Goal: Task Accomplishment & Management: Manage account settings

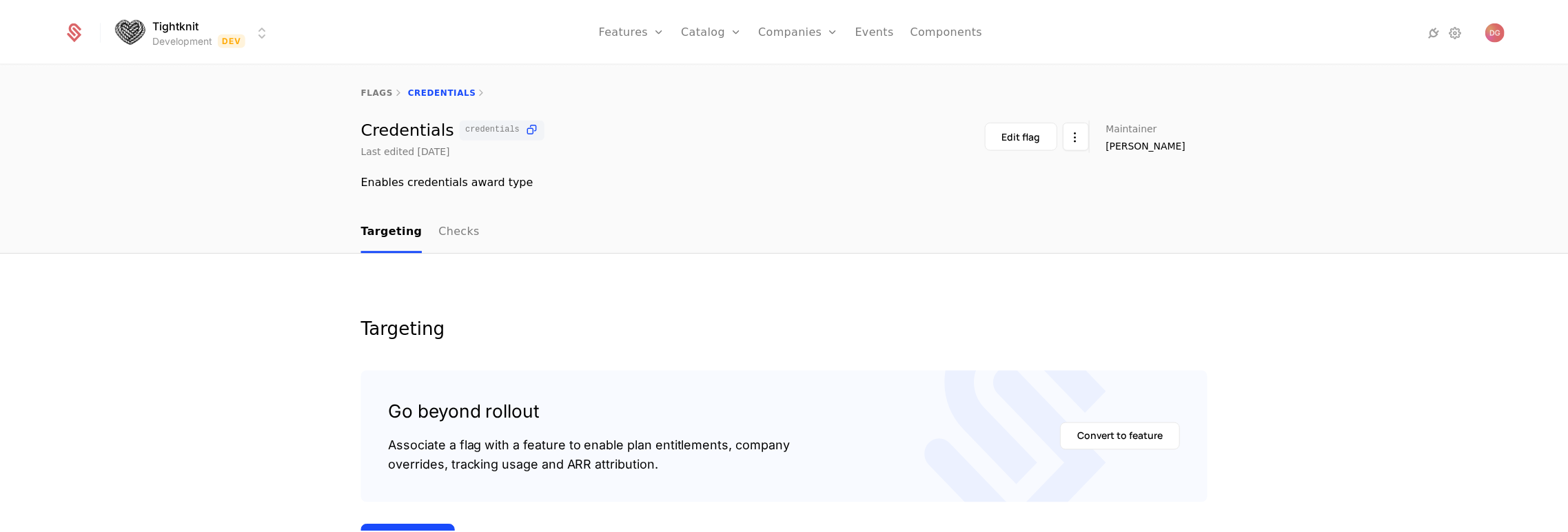
scroll to position [235, 0]
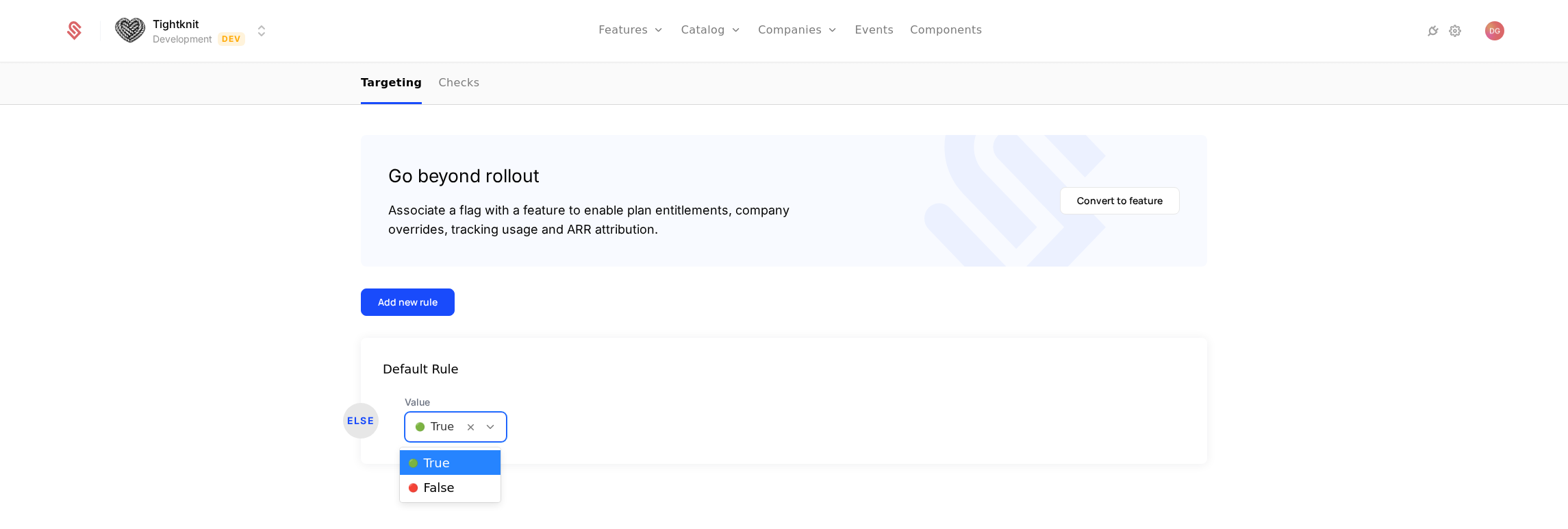
click at [492, 425] on div at bounding box center [490, 427] width 23 height 15
click at [455, 481] on div "🔴 False" at bounding box center [450, 487] width 85 height 14
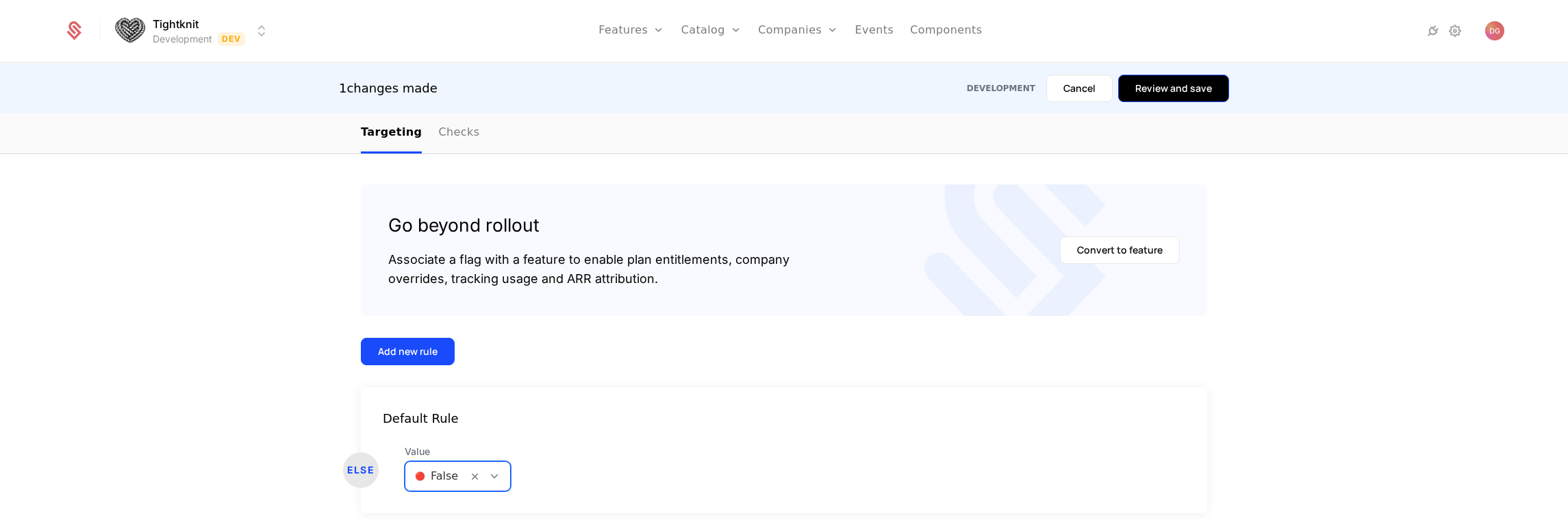
click at [1164, 84] on button "Review and save" at bounding box center [1173, 87] width 111 height 27
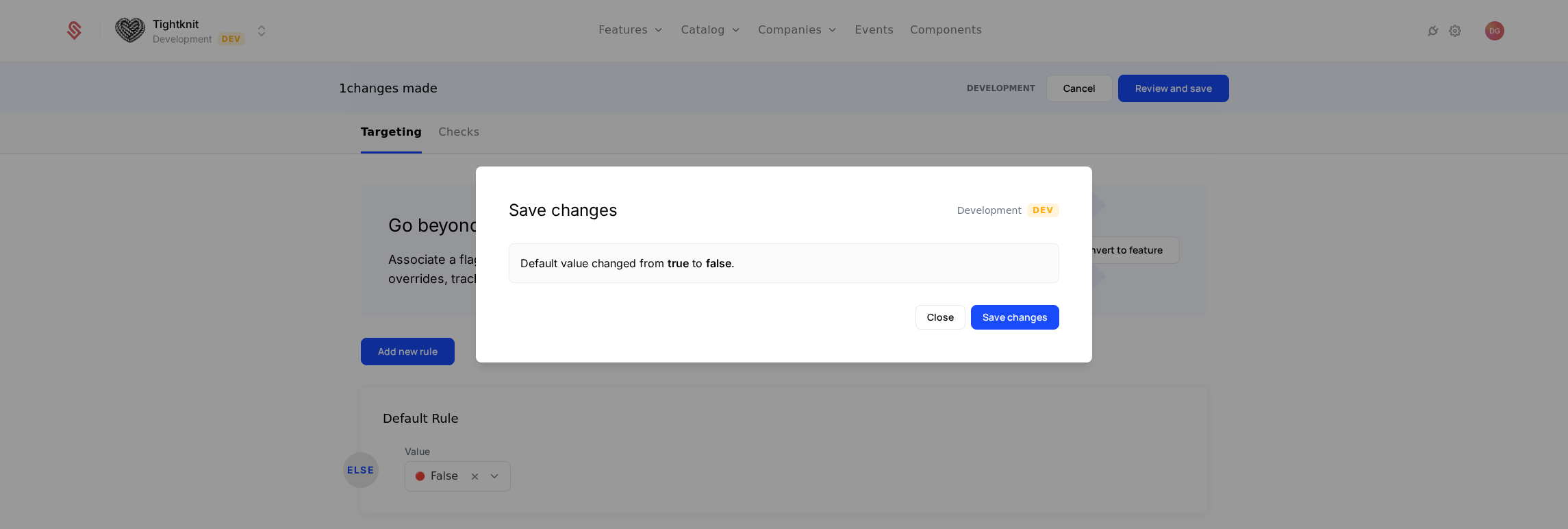
click at [1032, 333] on div "Save changes Development Dev Default value changed from true to false . Close S…" at bounding box center [784, 264] width 616 height 196
click at [1024, 319] on button "Save changes" at bounding box center [1015, 317] width 88 height 25
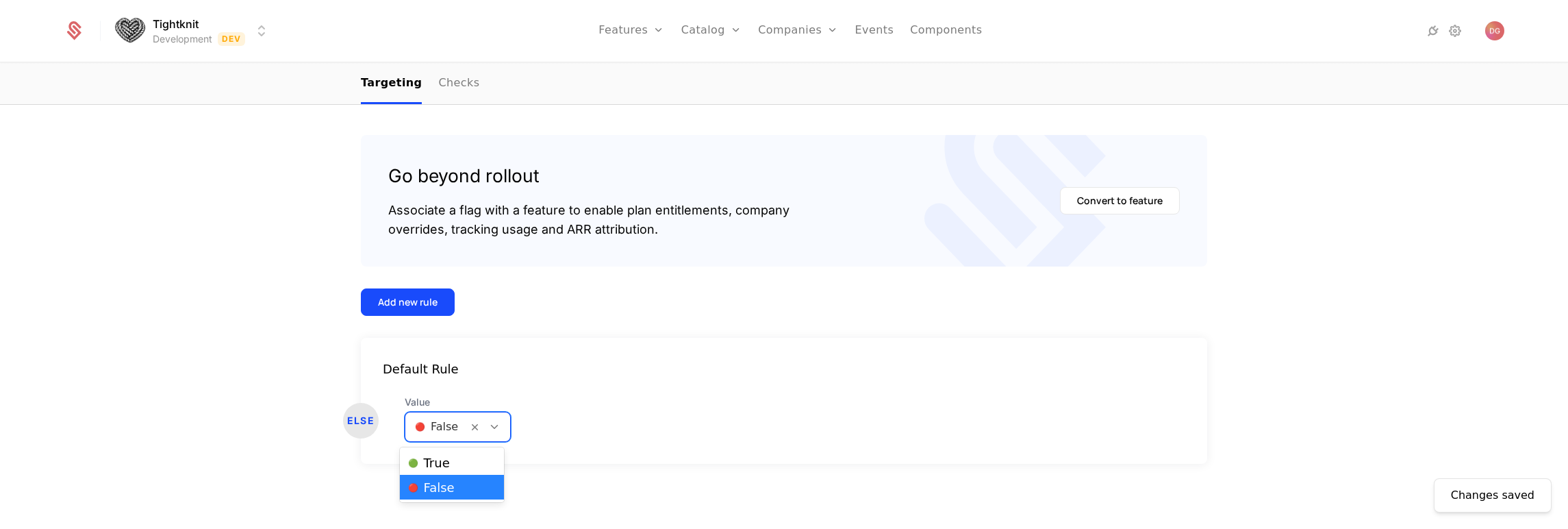
click at [494, 420] on div at bounding box center [494, 427] width 23 height 15
click at [460, 459] on div "🟢 True" at bounding box center [452, 462] width 87 height 14
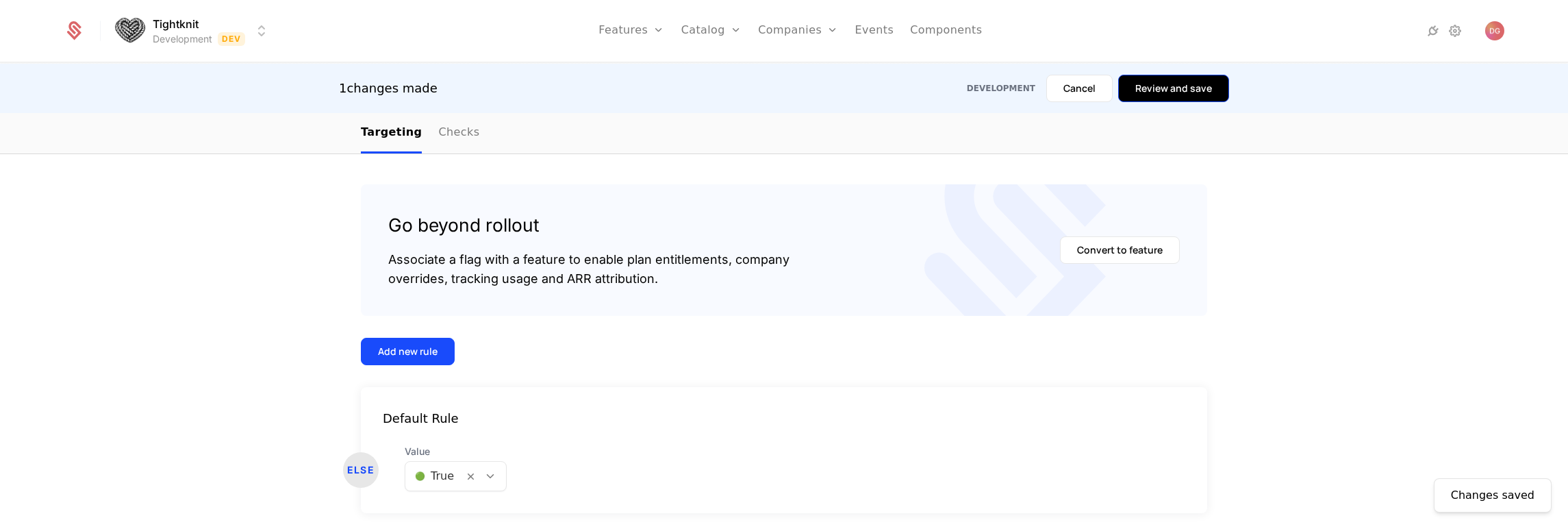
click at [1158, 90] on button "Review and save" at bounding box center [1173, 87] width 111 height 27
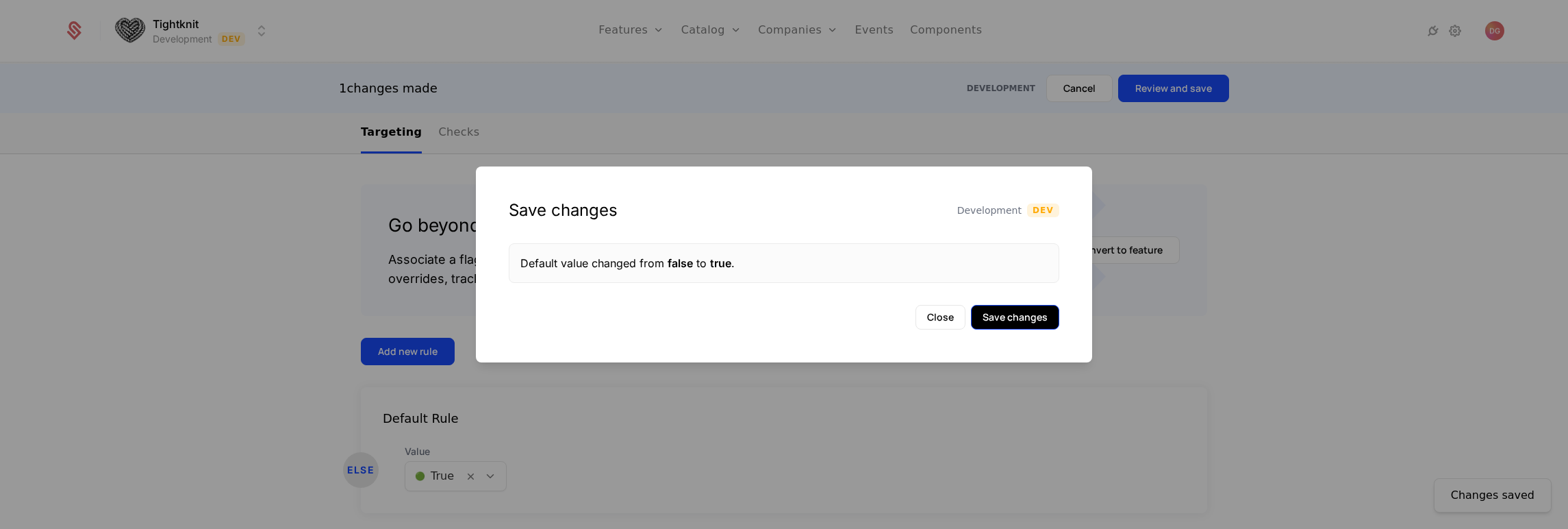
click at [1016, 317] on button "Save changes" at bounding box center [1015, 317] width 88 height 25
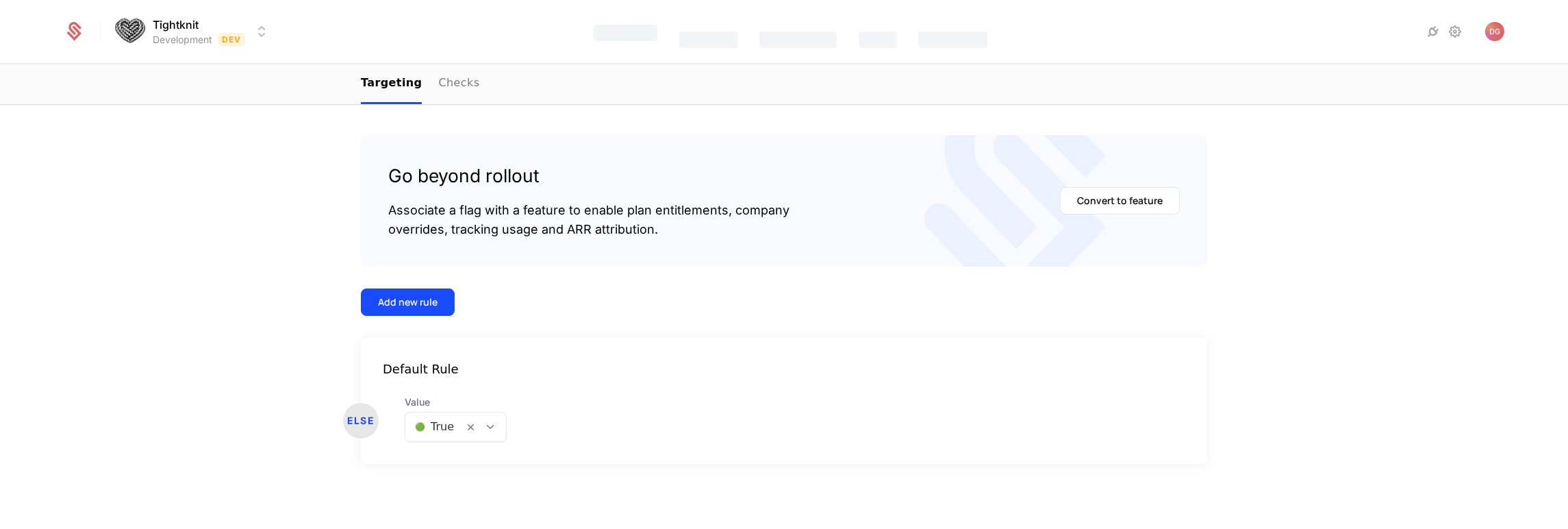
click at [482, 413] on div at bounding box center [485, 427] width 43 height 29
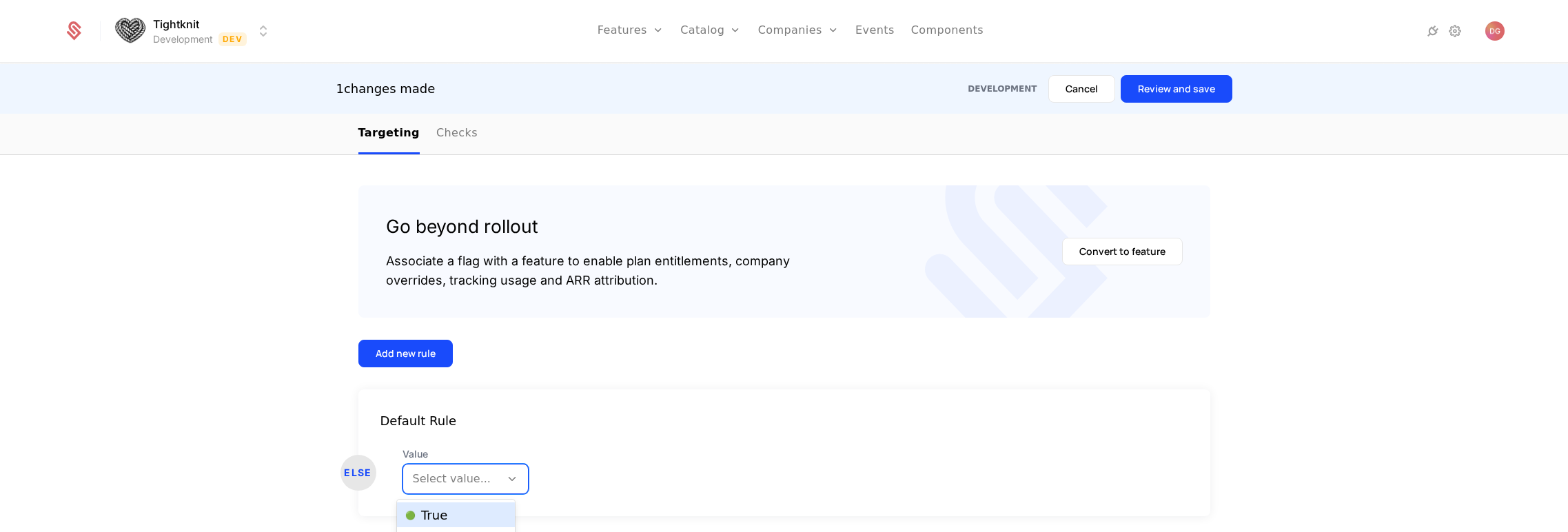
scroll to position [22, 0]
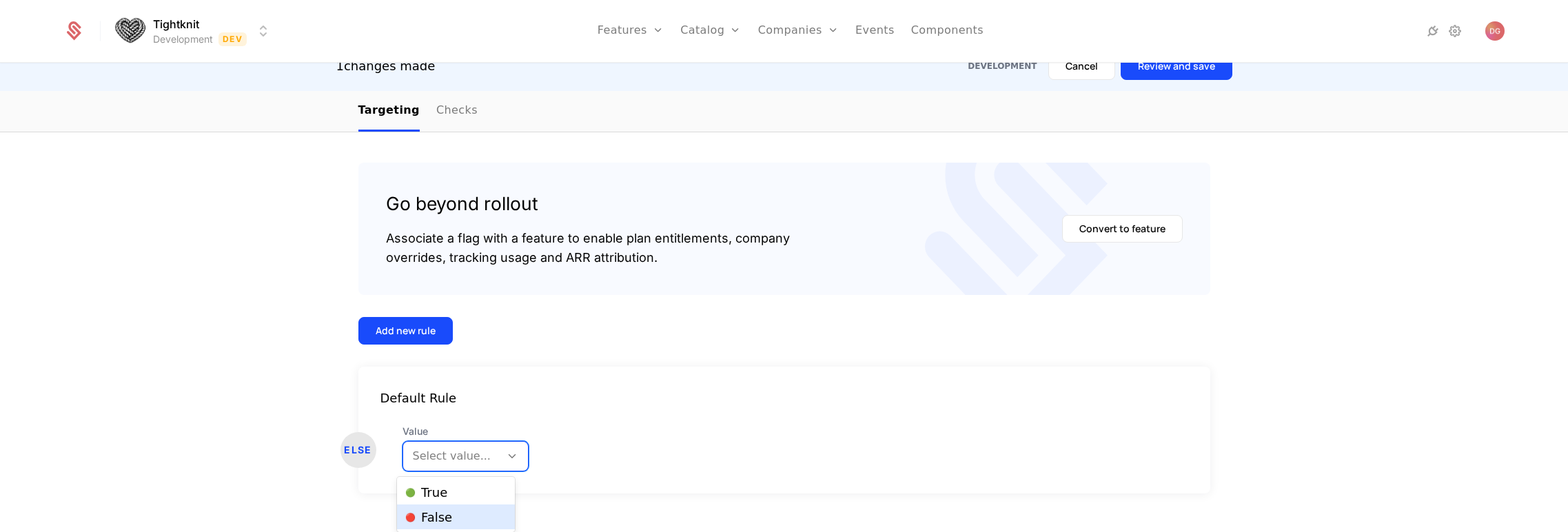
click at [448, 516] on span "🔴 False" at bounding box center [428, 517] width 47 height 12
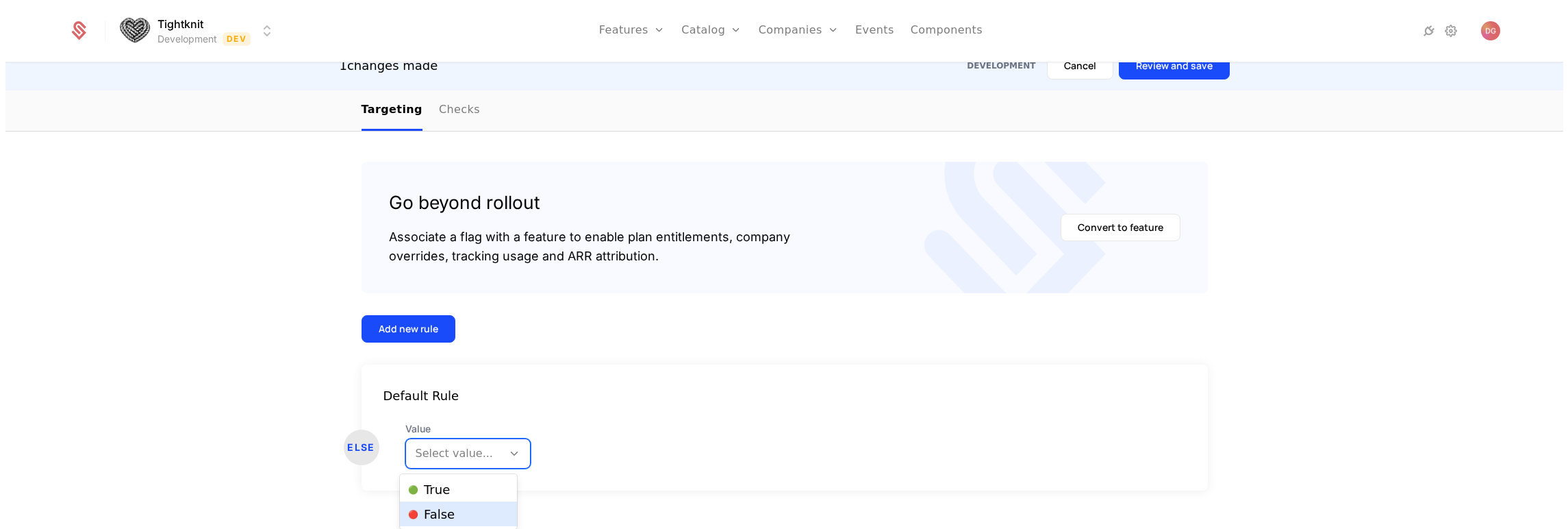
scroll to position [0, 0]
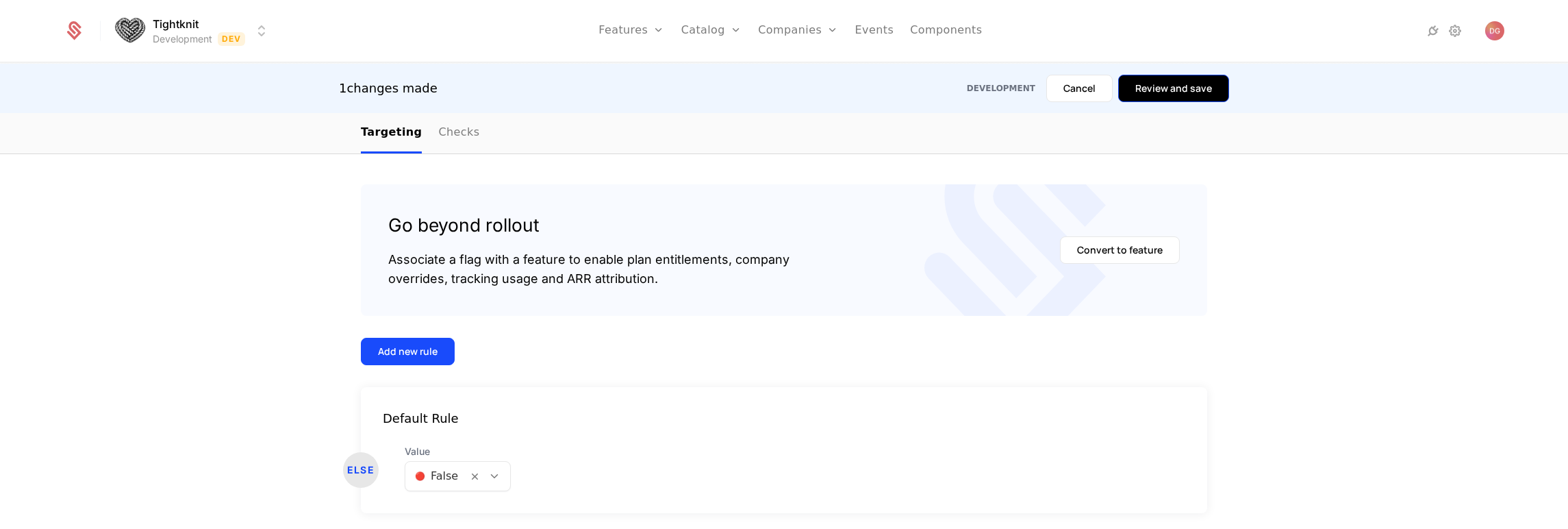
click at [1153, 89] on button "Review and save" at bounding box center [1173, 87] width 111 height 27
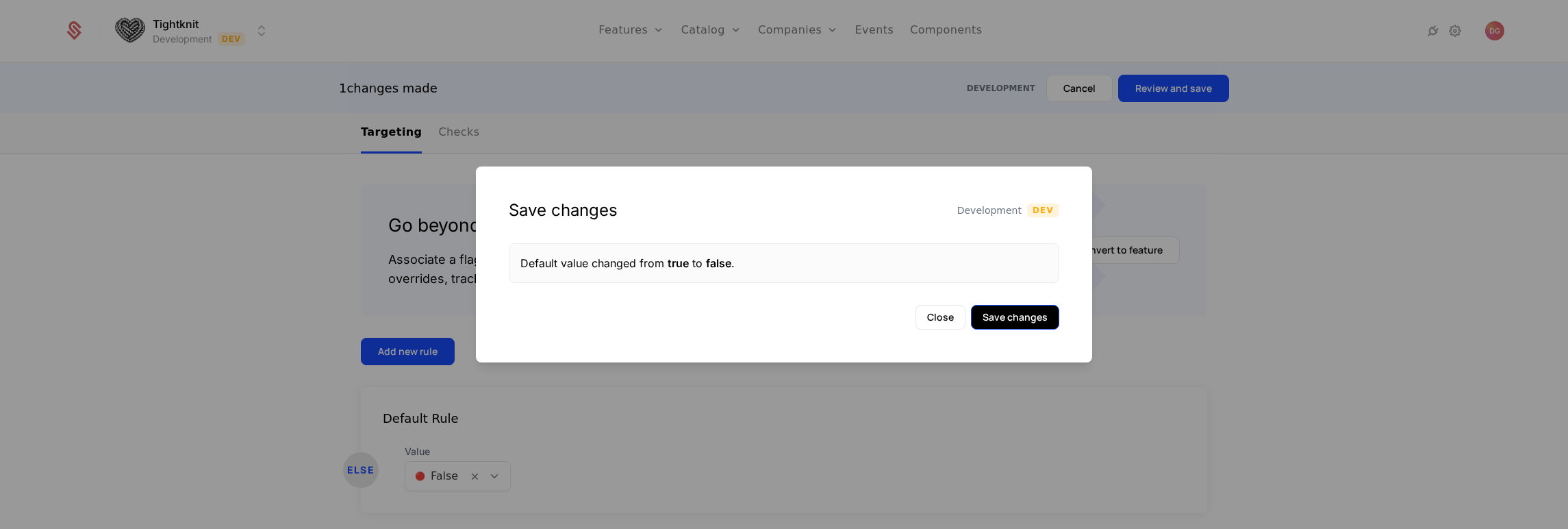
click at [1006, 321] on button "Save changes" at bounding box center [1015, 317] width 88 height 25
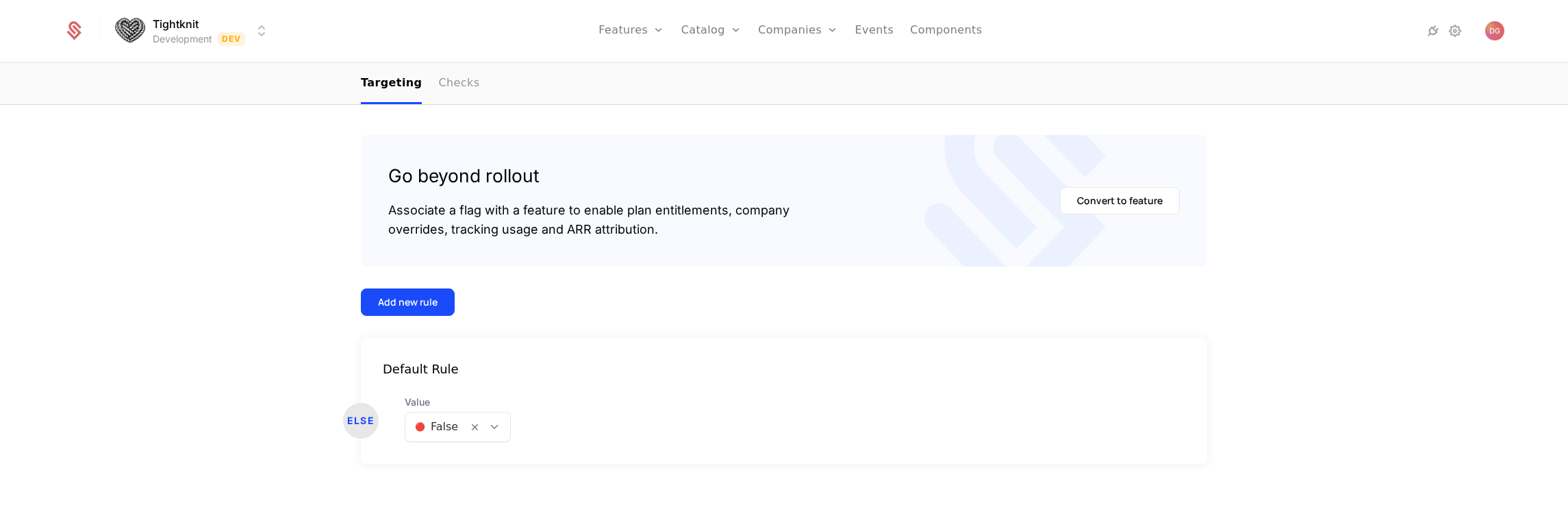
click at [439, 86] on link "Checks" at bounding box center [459, 84] width 41 height 40
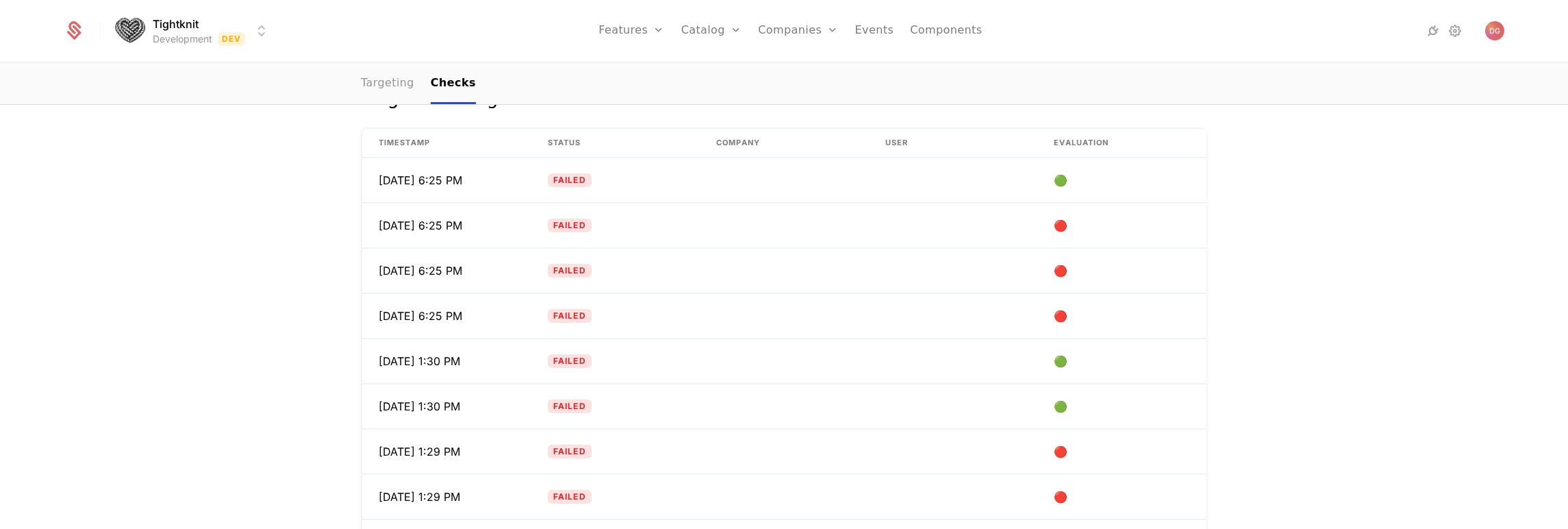
click at [363, 86] on link "Targeting" at bounding box center [387, 84] width 53 height 40
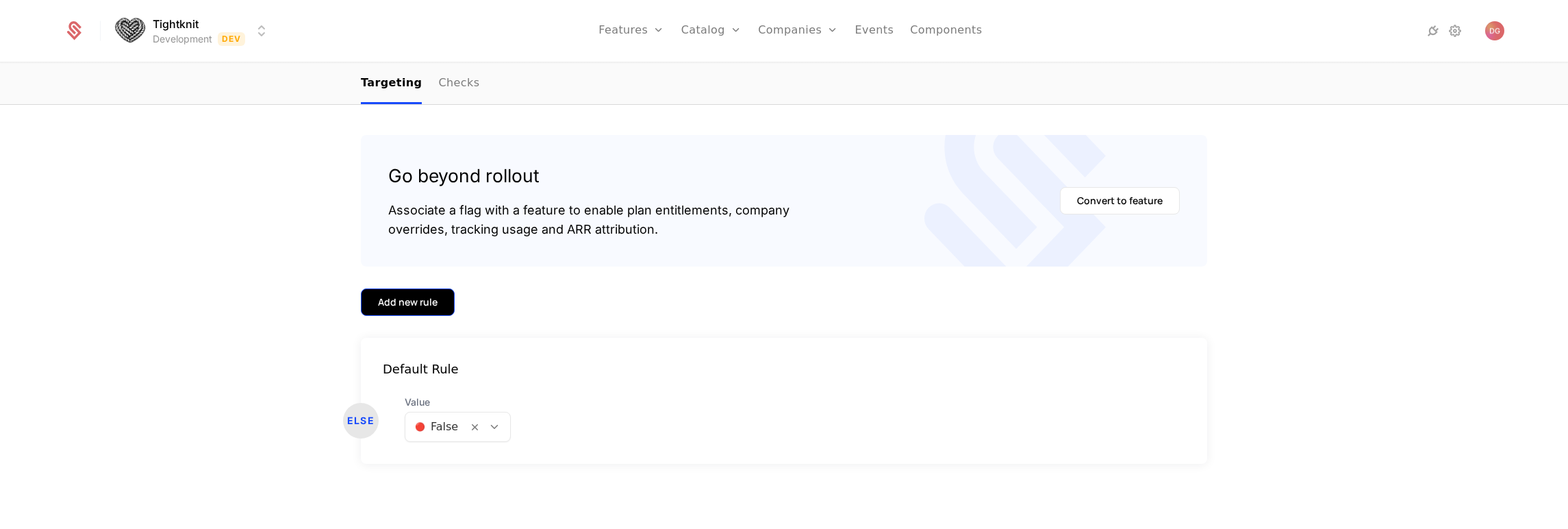
click at [413, 303] on div "Add new rule" at bounding box center [408, 302] width 59 height 14
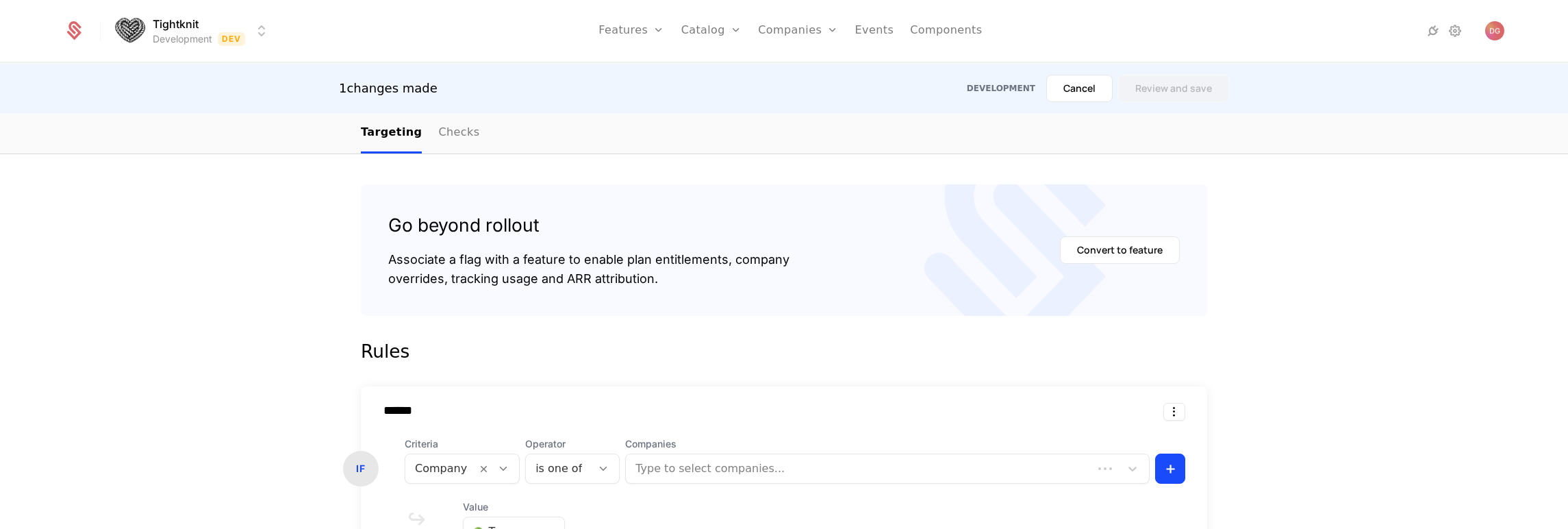
scroll to position [497, 0]
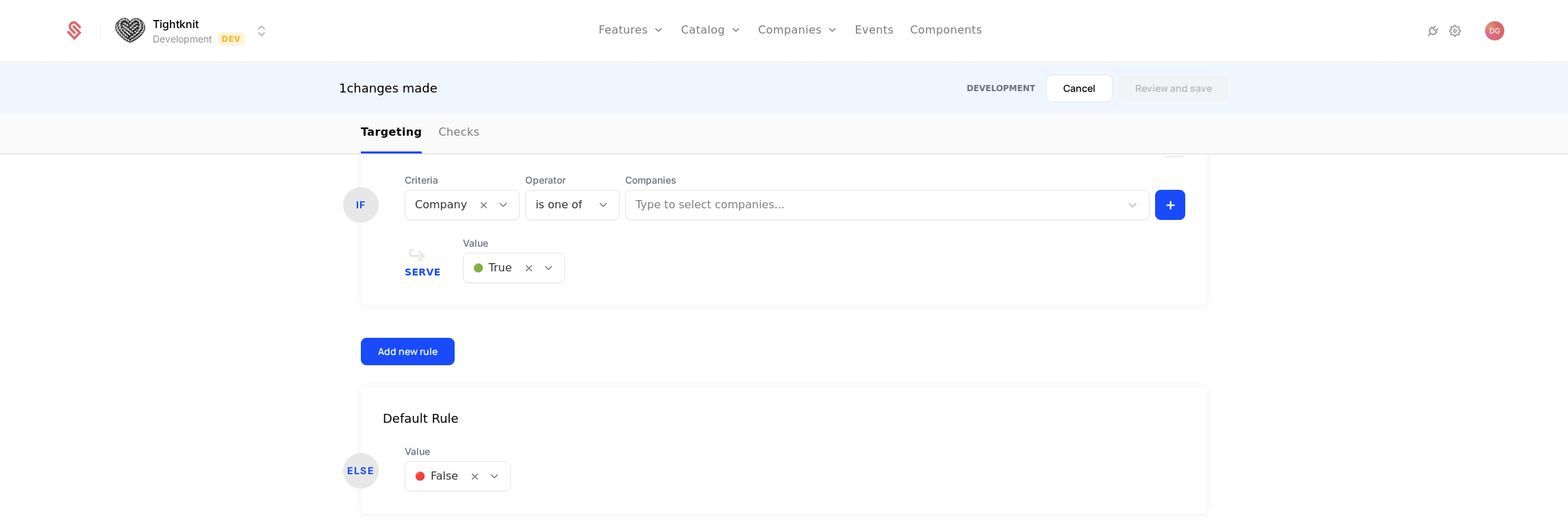
click at [497, 205] on icon at bounding box center [503, 205] width 12 height 12
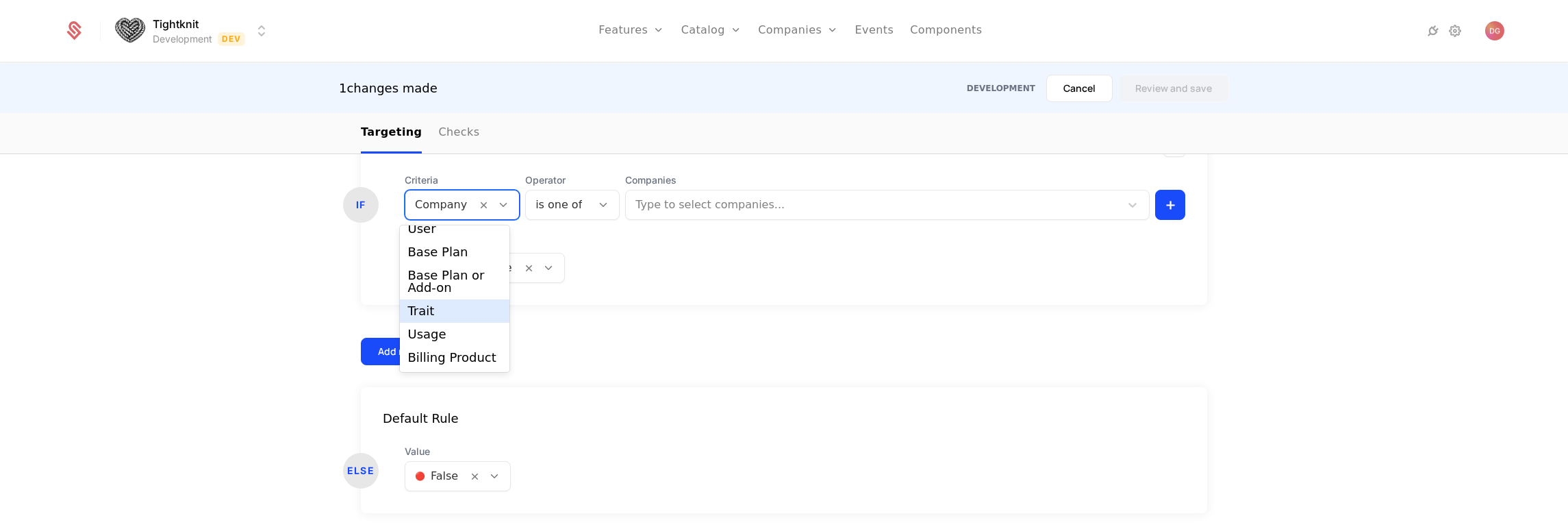
scroll to position [0, 0]
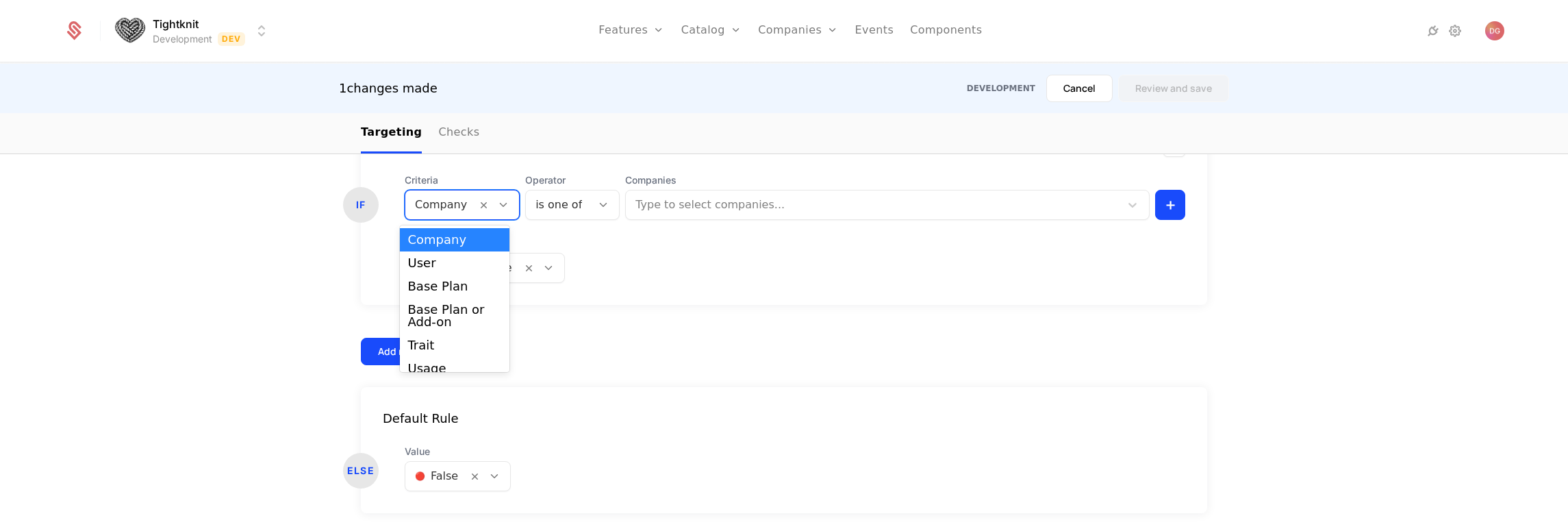
click at [705, 64] on div "1 changes made Development Cancel Review and save" at bounding box center [784, 88] width 1568 height 49
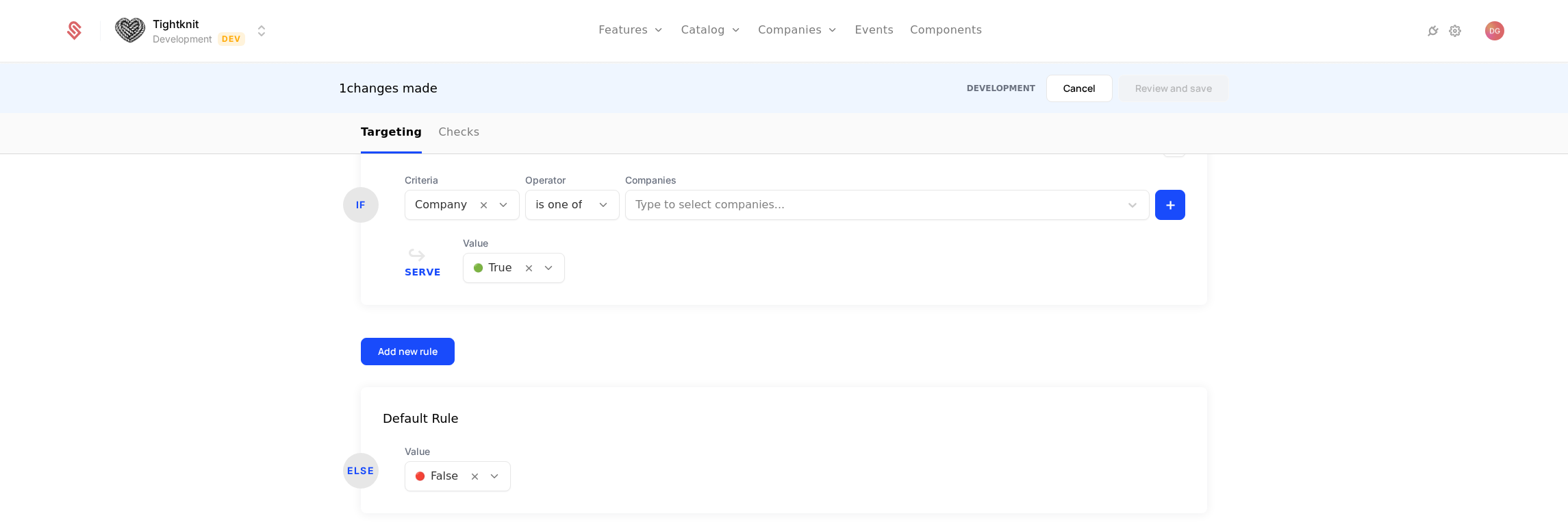
click at [497, 202] on icon at bounding box center [503, 205] width 12 height 12
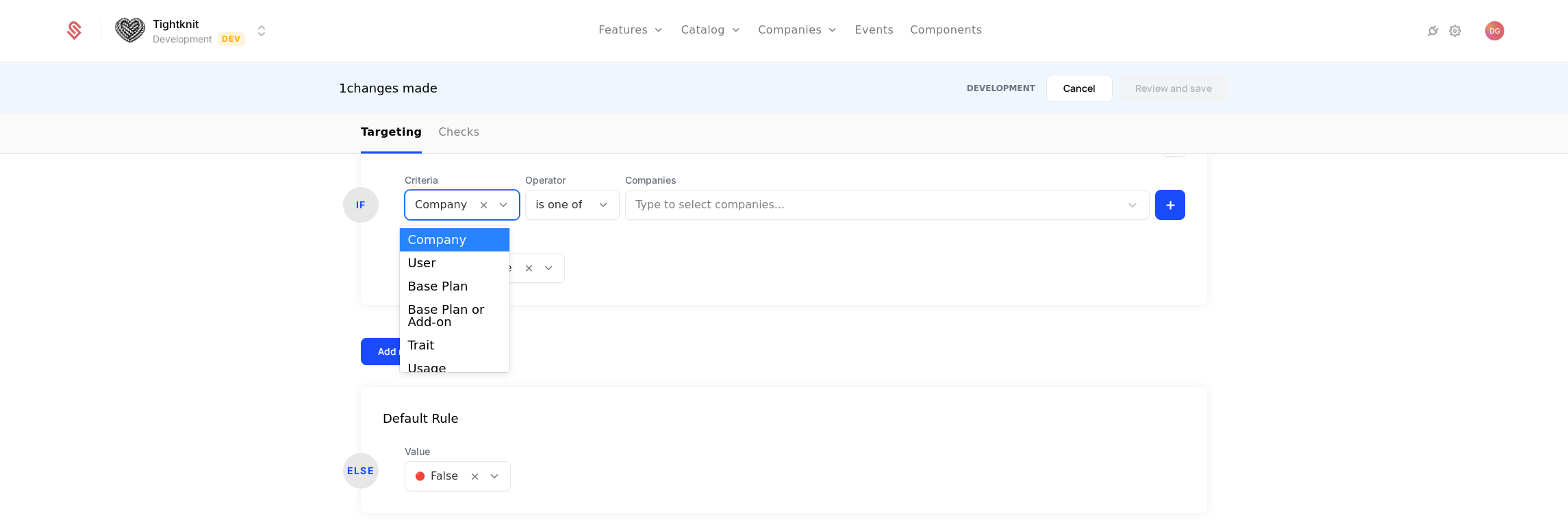
click at [798, 279] on div "Serve Value 🟢 True" at bounding box center [795, 259] width 781 height 46
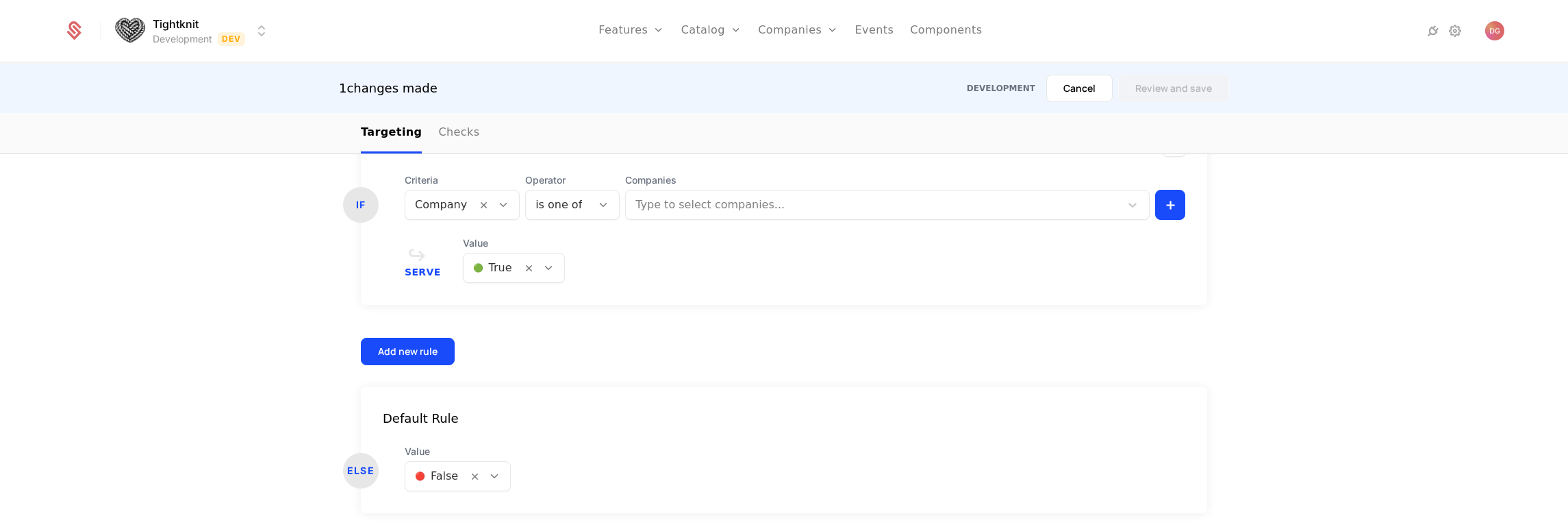
scroll to position [489, 0]
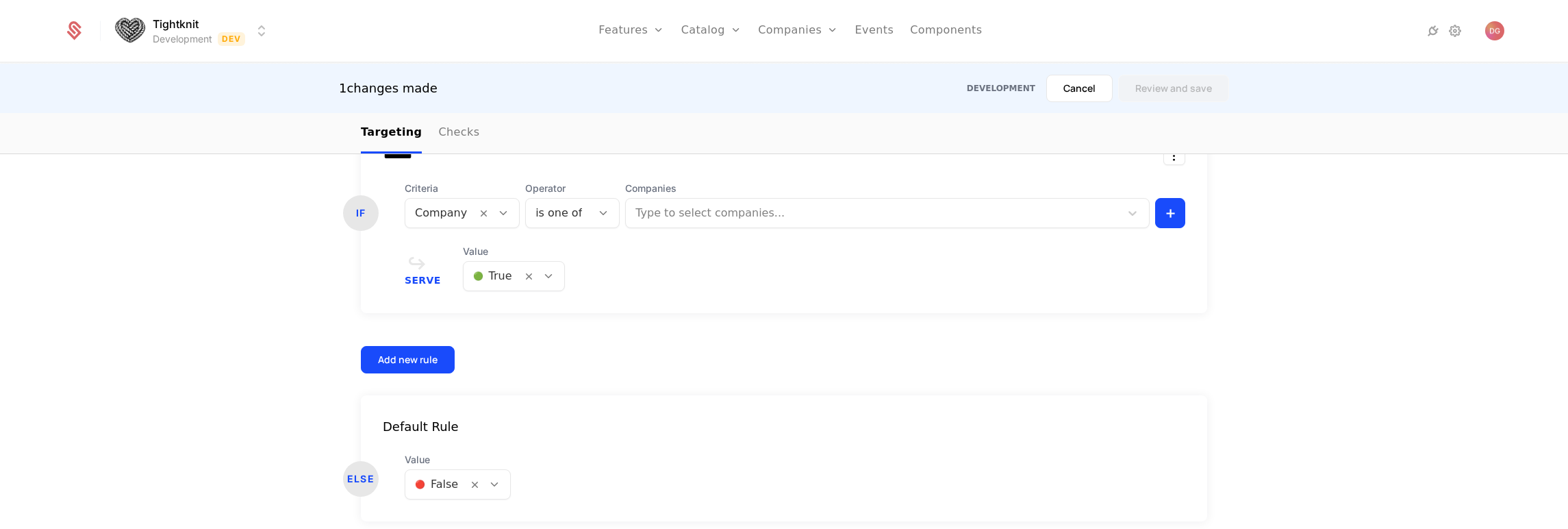
click at [543, 274] on icon at bounding box center [548, 275] width 12 height 12
click at [748, 290] on div "Serve Value [object Object] selected, 1 of 2. 2 results available. Use Up and D…" at bounding box center [795, 268] width 781 height 46
click at [598, 218] on icon at bounding box center [603, 213] width 12 height 12
click at [719, 256] on div "Serve Value 🟢 True" at bounding box center [795, 268] width 781 height 46
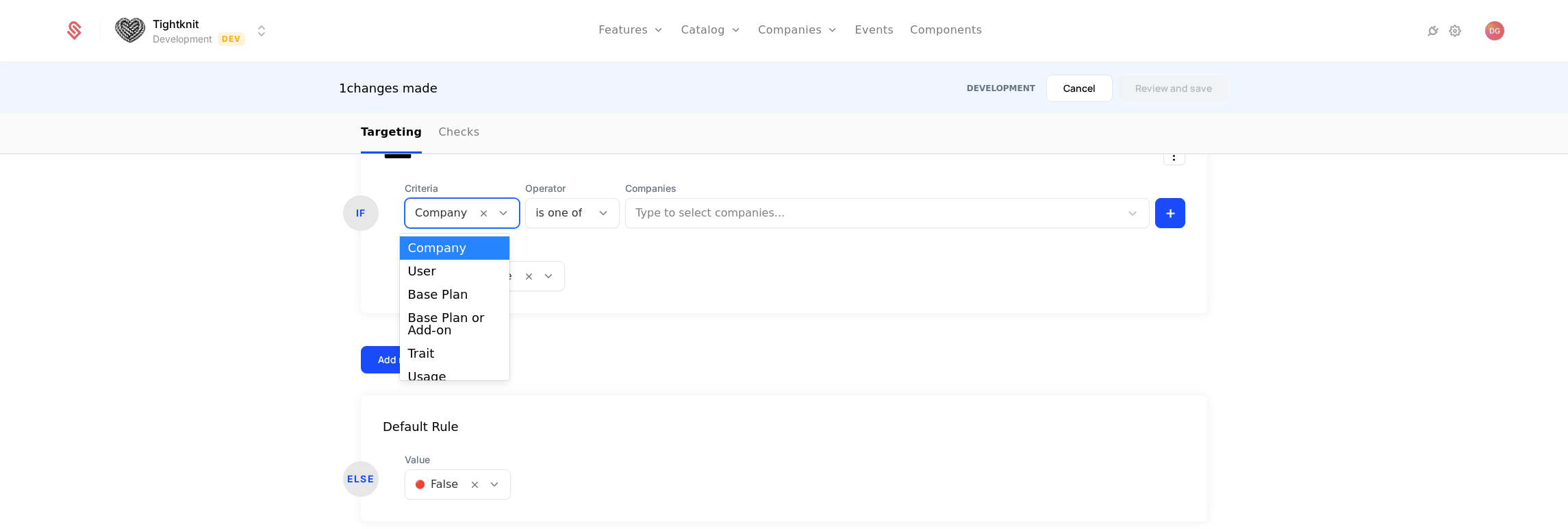
click at [497, 214] on icon at bounding box center [503, 213] width 12 height 12
drag, startPoint x: 769, startPoint y: 270, endPoint x: 776, endPoint y: 277, distance: 9.9
click at [769, 270] on div "Serve Value 🟢 True" at bounding box center [795, 268] width 781 height 46
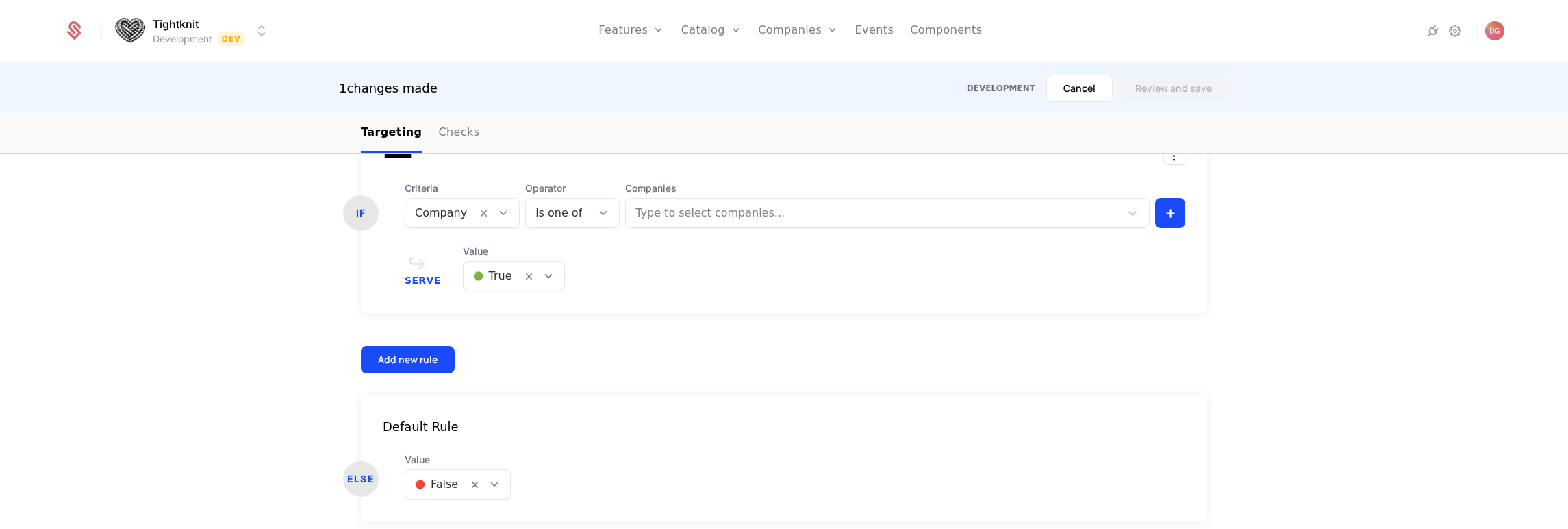
click at [752, 403] on div "Default Rule ELSE Value 🔴 False" at bounding box center [784, 458] width 847 height 126
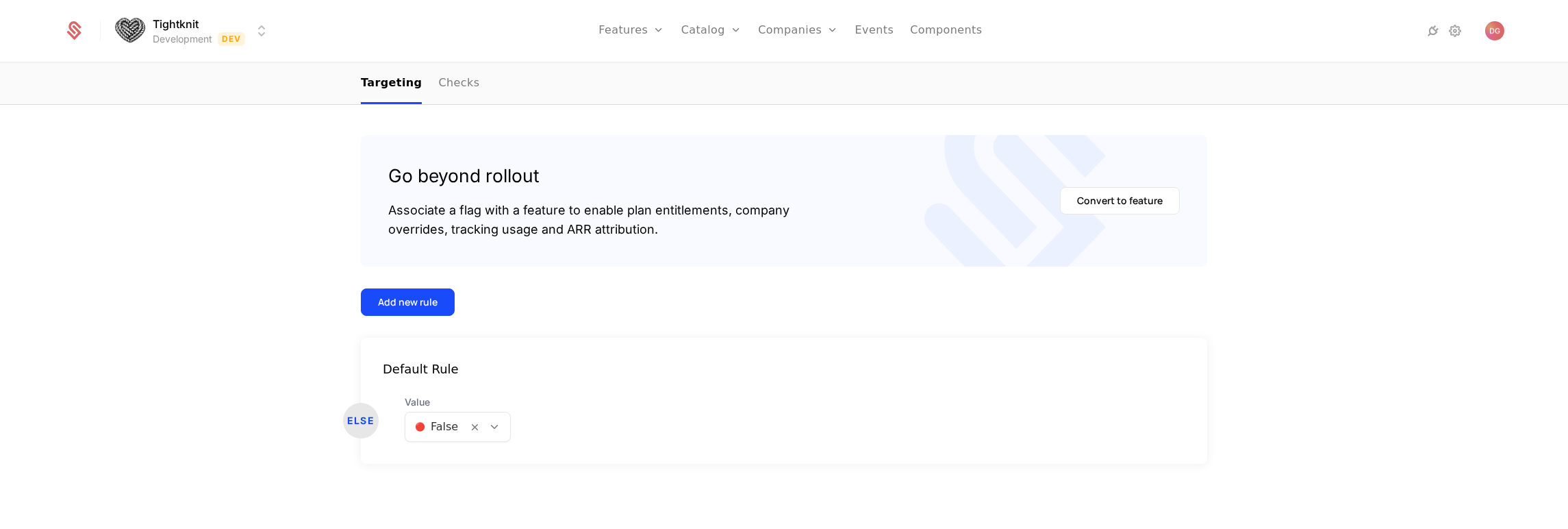
scroll to position [233, 0]
click at [493, 422] on icon at bounding box center [494, 426] width 12 height 12
click at [441, 468] on span "🟢 True" at bounding box center [428, 462] width 42 height 12
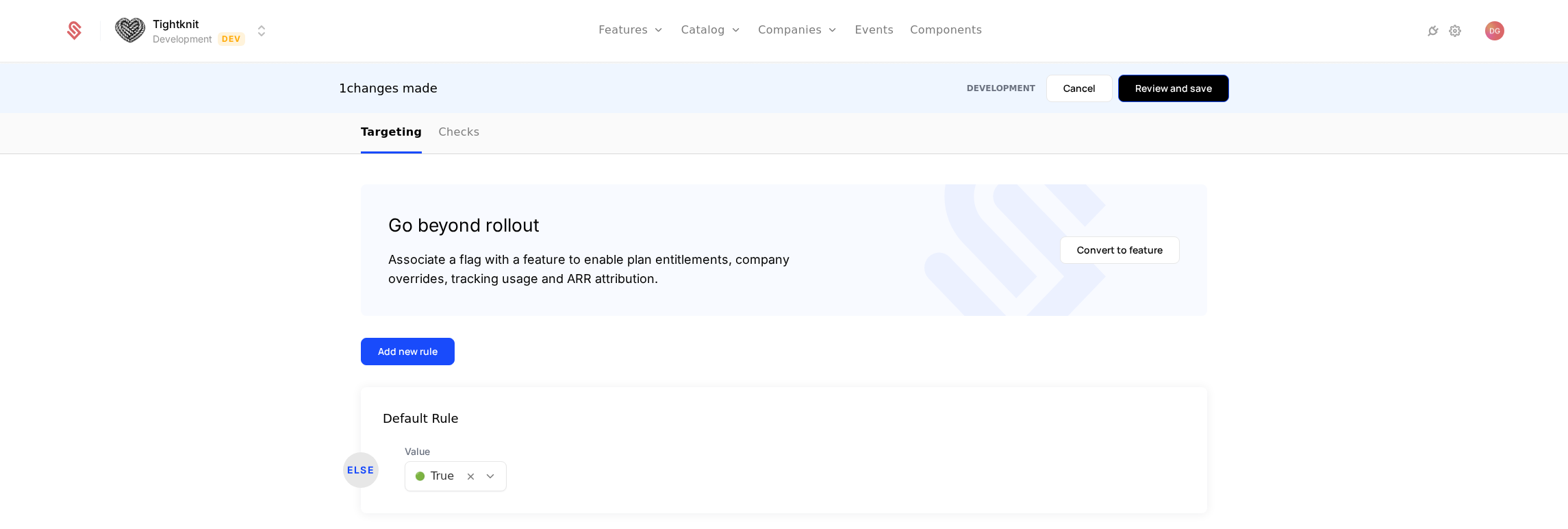
click at [1172, 90] on button "Review and save" at bounding box center [1173, 87] width 111 height 27
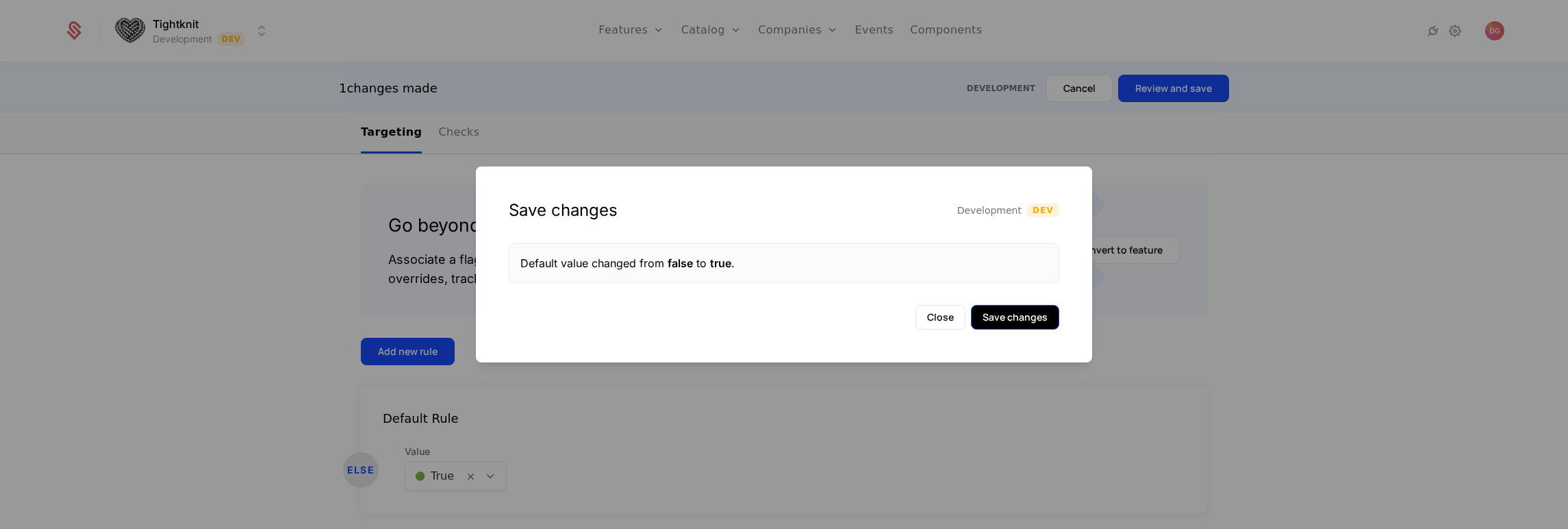
click at [1026, 322] on button "Save changes" at bounding box center [1015, 317] width 88 height 25
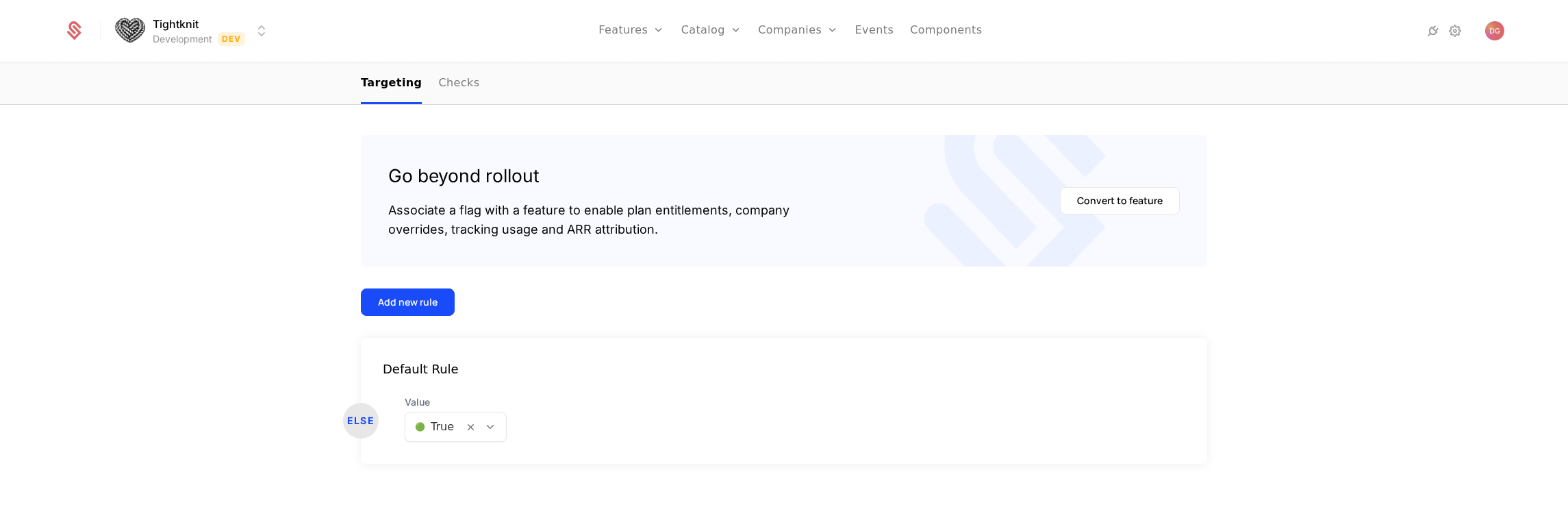
click at [195, 276] on div "Targeting Go beyond rollout Associate a flag with a feature to enable plan enti…" at bounding box center [784, 274] width 1568 height 511
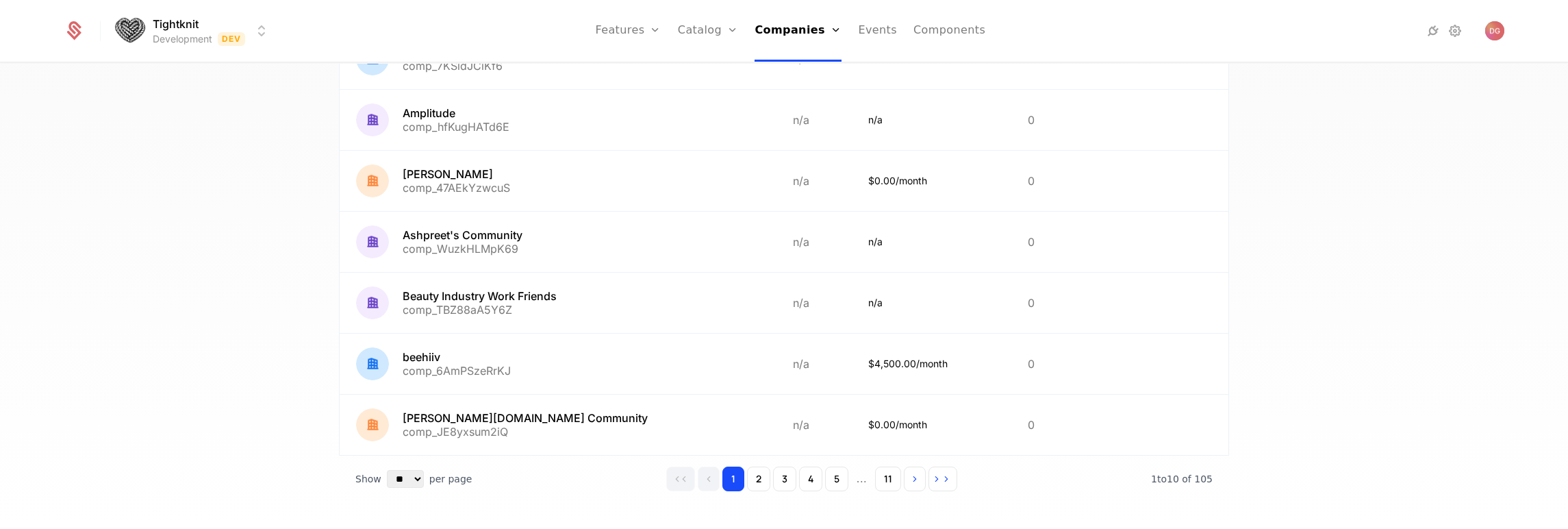
scroll to position [380, 0]
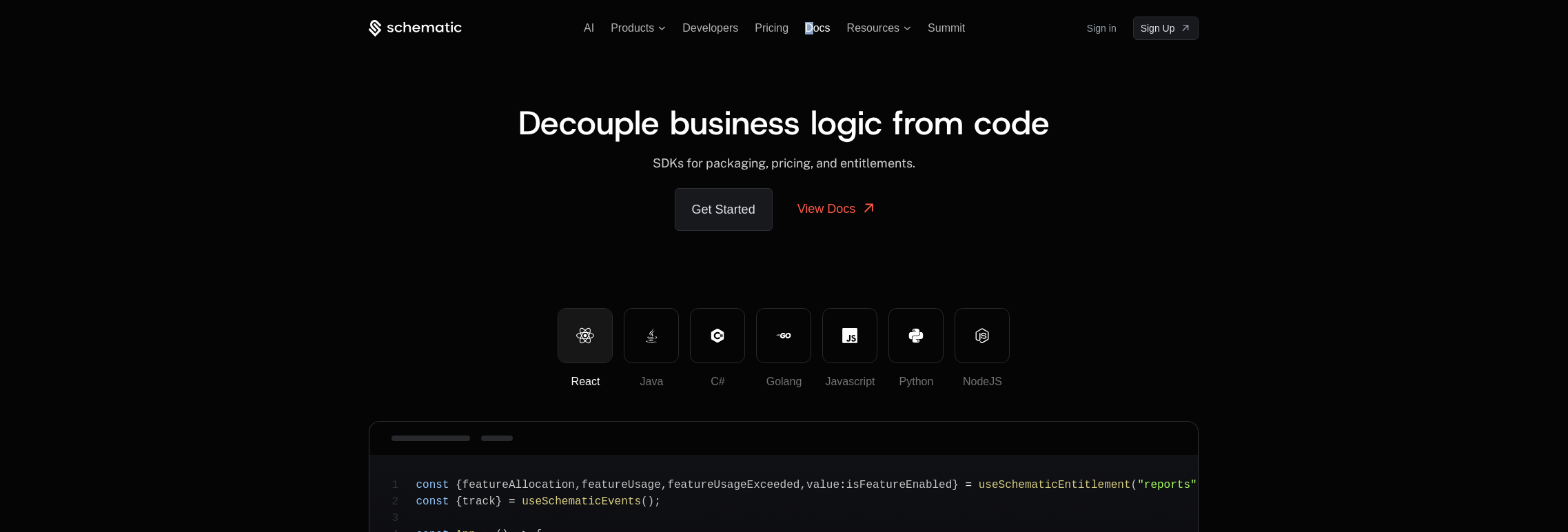
click at [814, 24] on ul "AI Products Developers Pricing Docs Resources Summit" at bounding box center [774, 28] width 381 height 12
click at [816, 25] on span "Docs" at bounding box center [818, 28] width 25 height 12
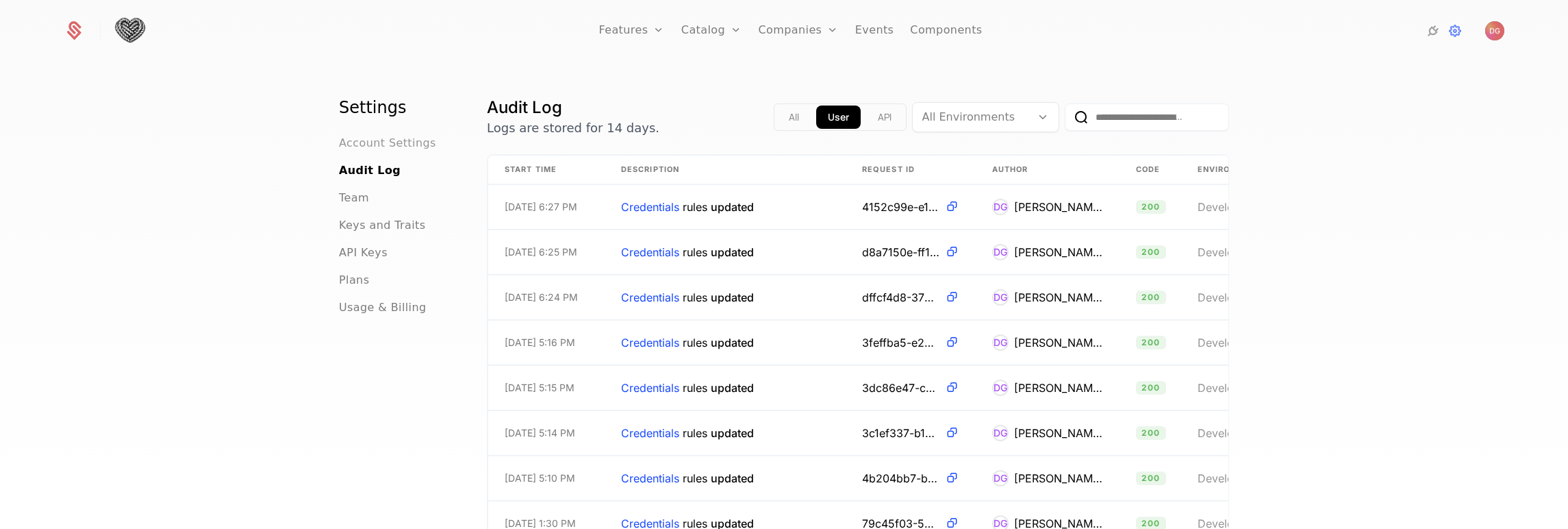
click at [394, 144] on span "Account Settings" at bounding box center [388, 143] width 98 height 17
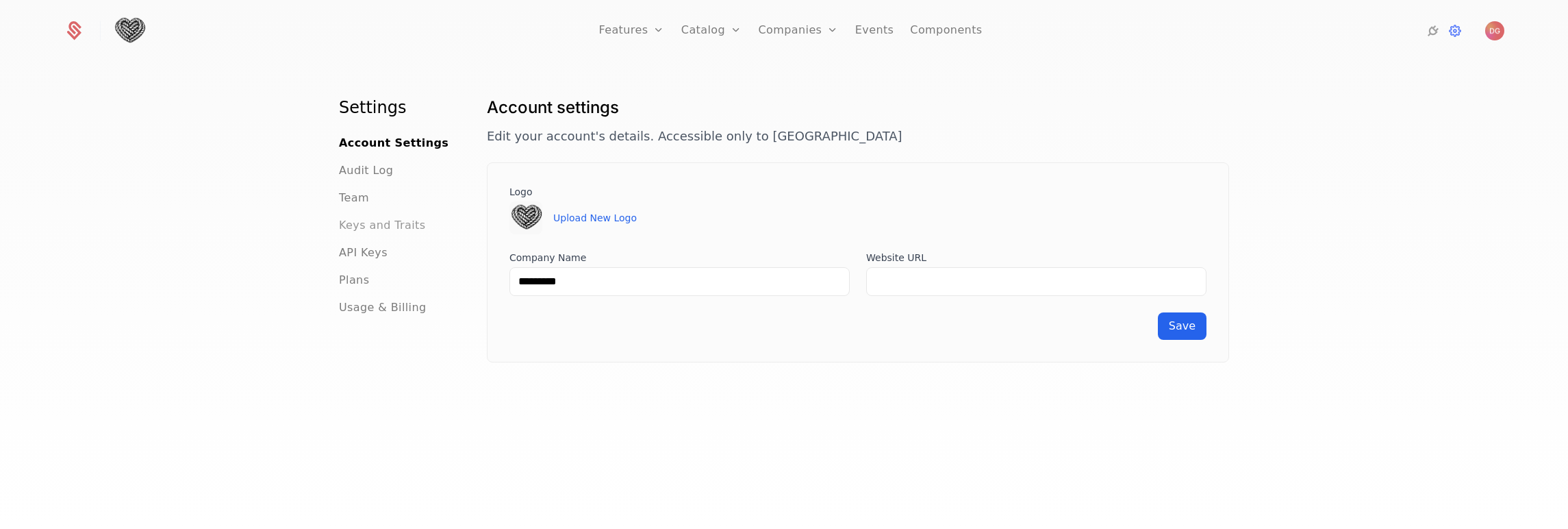
click at [361, 226] on span "Keys and Traits" at bounding box center [382, 226] width 86 height 17
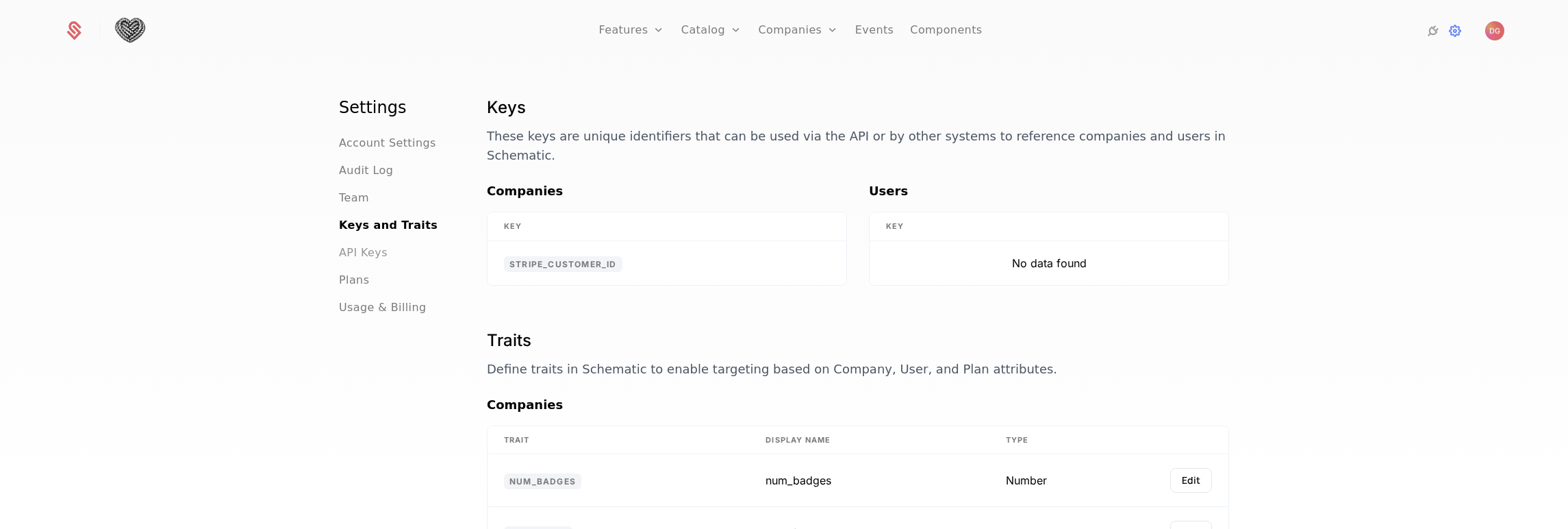
click at [351, 250] on span "API Keys" at bounding box center [363, 253] width 48 height 17
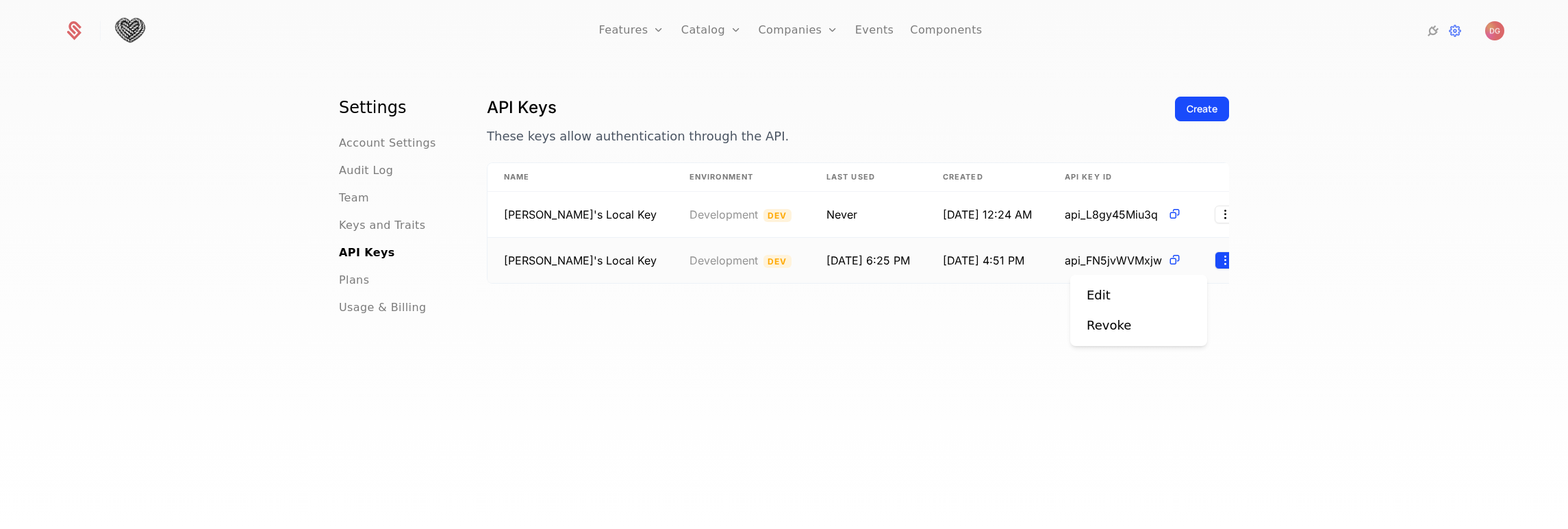
click at [1199, 263] on html "Features Features Flags Catalog Plans Add Ons Credits Configuration Companies C…" at bounding box center [784, 264] width 1568 height 529
click at [770, 321] on html "Features Features Flags Catalog Plans Add Ons Credits Configuration Companies C…" at bounding box center [784, 264] width 1568 height 529
click at [930, 29] on link "Components" at bounding box center [945, 31] width 72 height 61
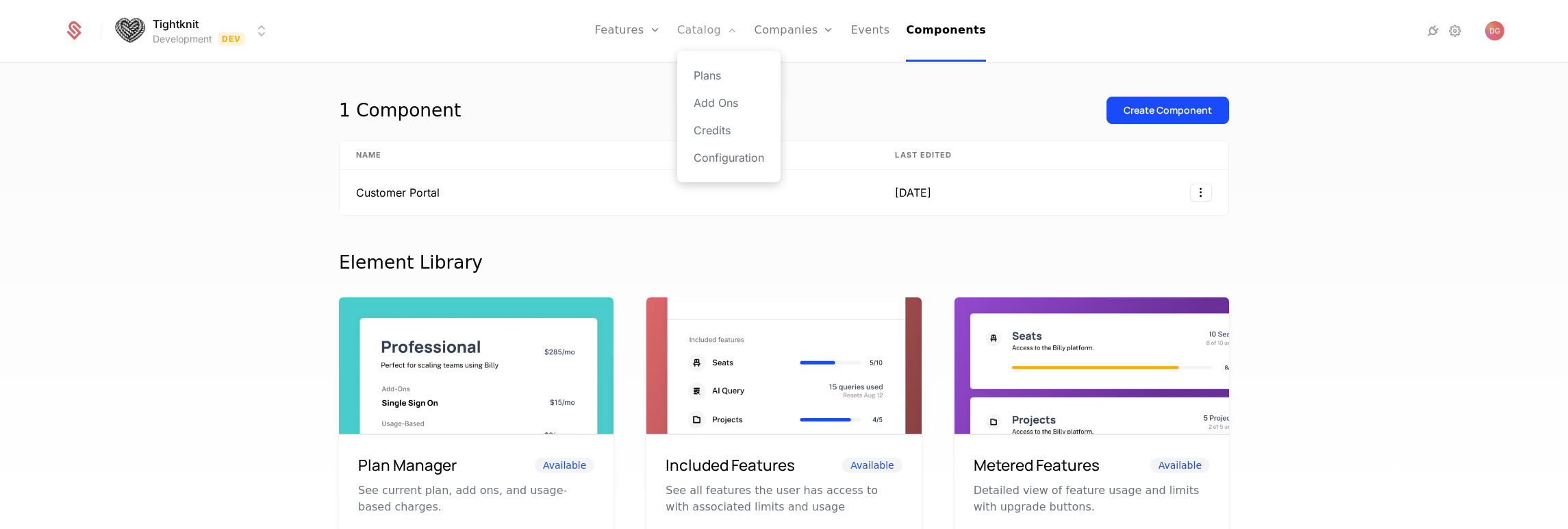
click at [728, 27] on link "Catalog" at bounding box center [708, 31] width 61 height 61
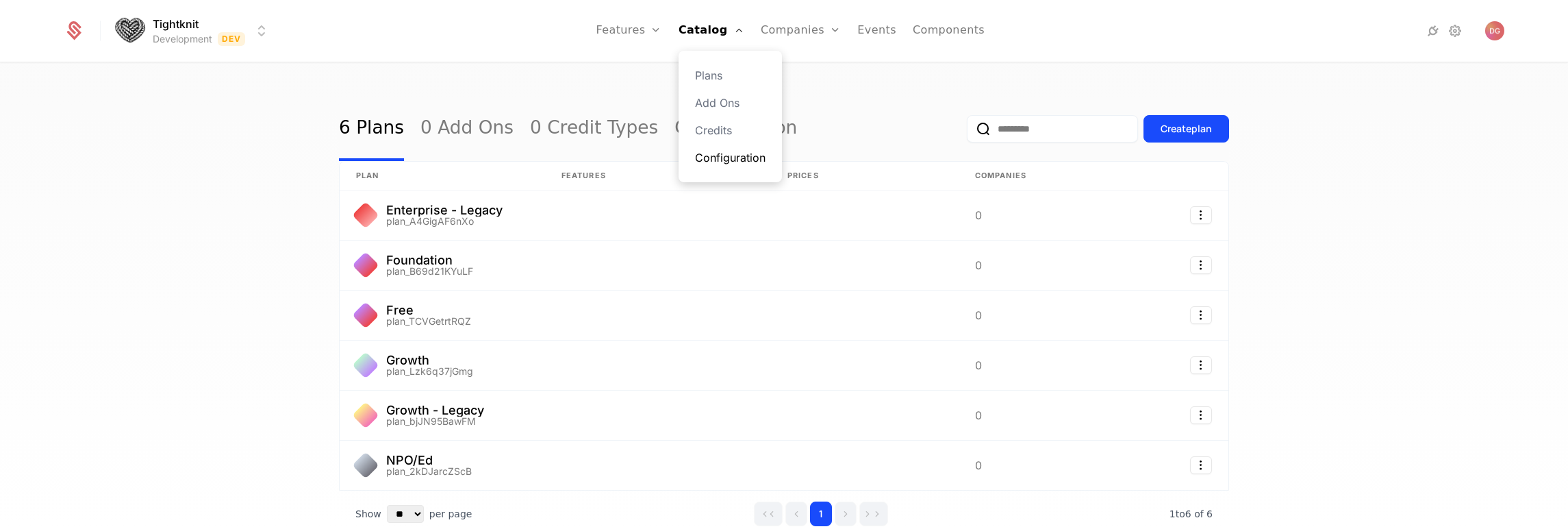
click at [730, 151] on link "Configuration" at bounding box center [731, 158] width 71 height 17
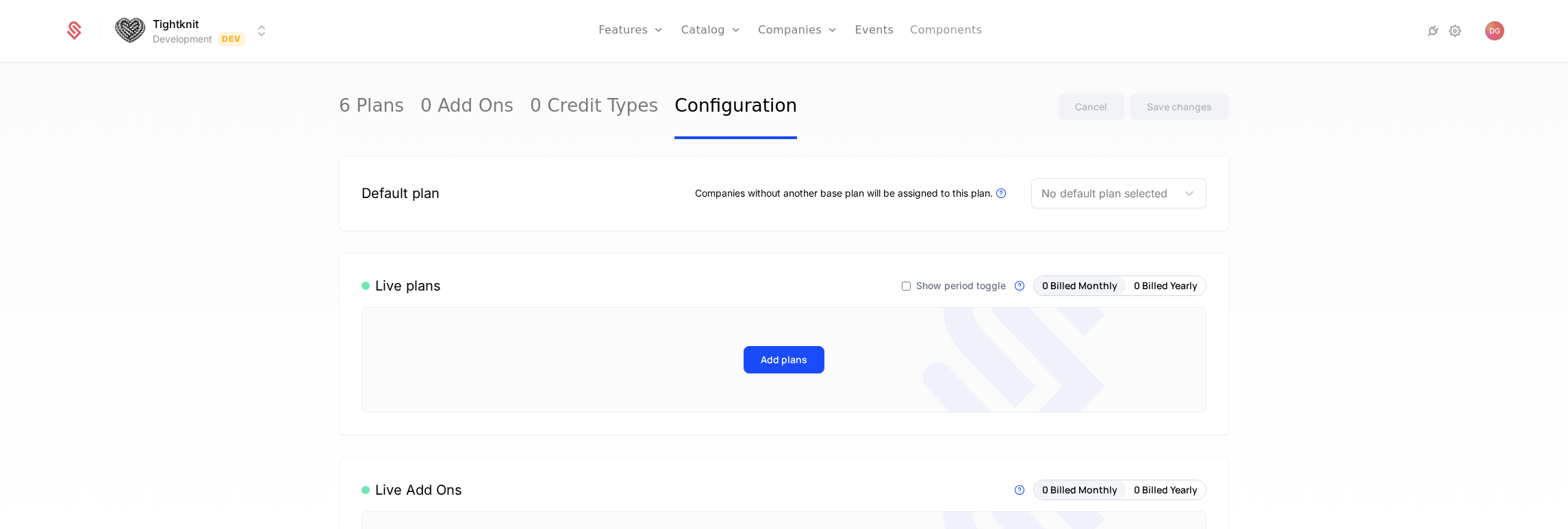
click at [962, 33] on link "Components" at bounding box center [945, 31] width 72 height 61
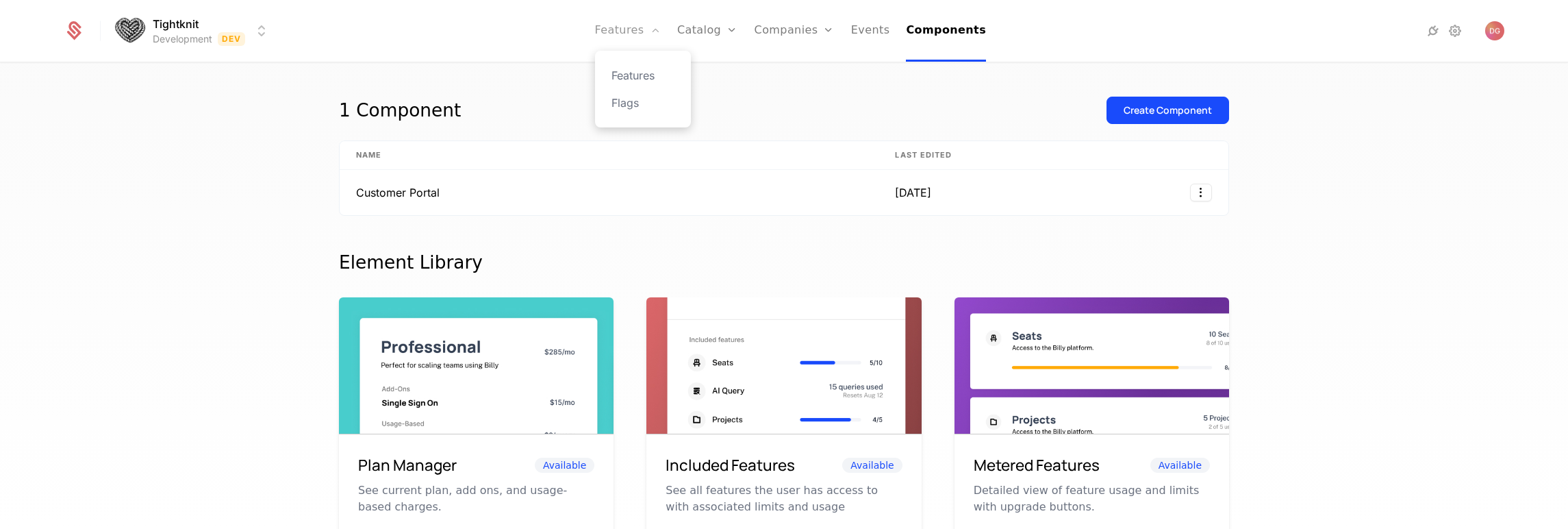
click at [626, 25] on link "Features" at bounding box center [627, 31] width 66 height 61
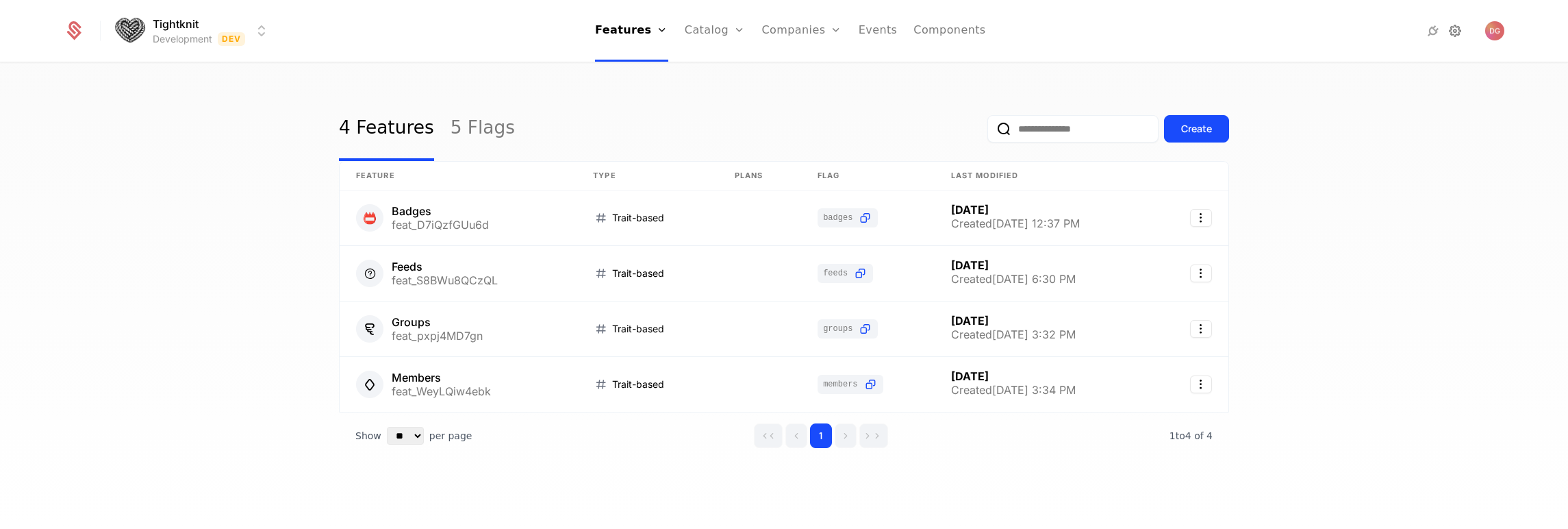
click at [1455, 33] on icon at bounding box center [1456, 31] width 17 height 17
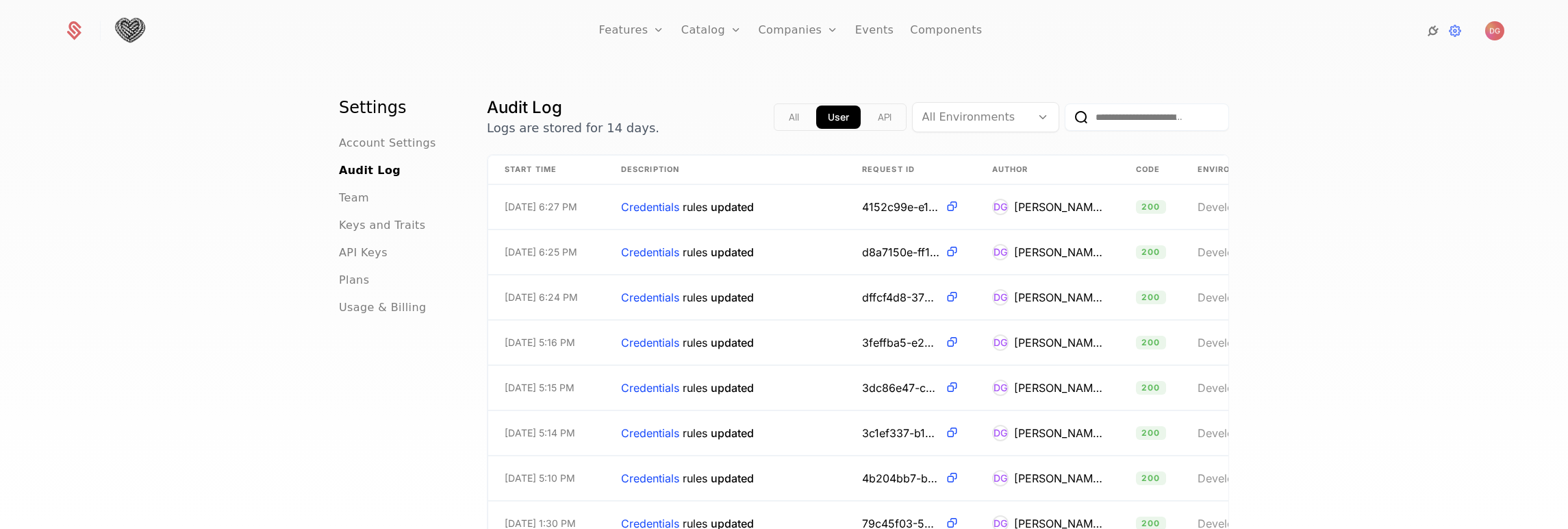
click at [1433, 33] on icon at bounding box center [1433, 31] width 17 height 17
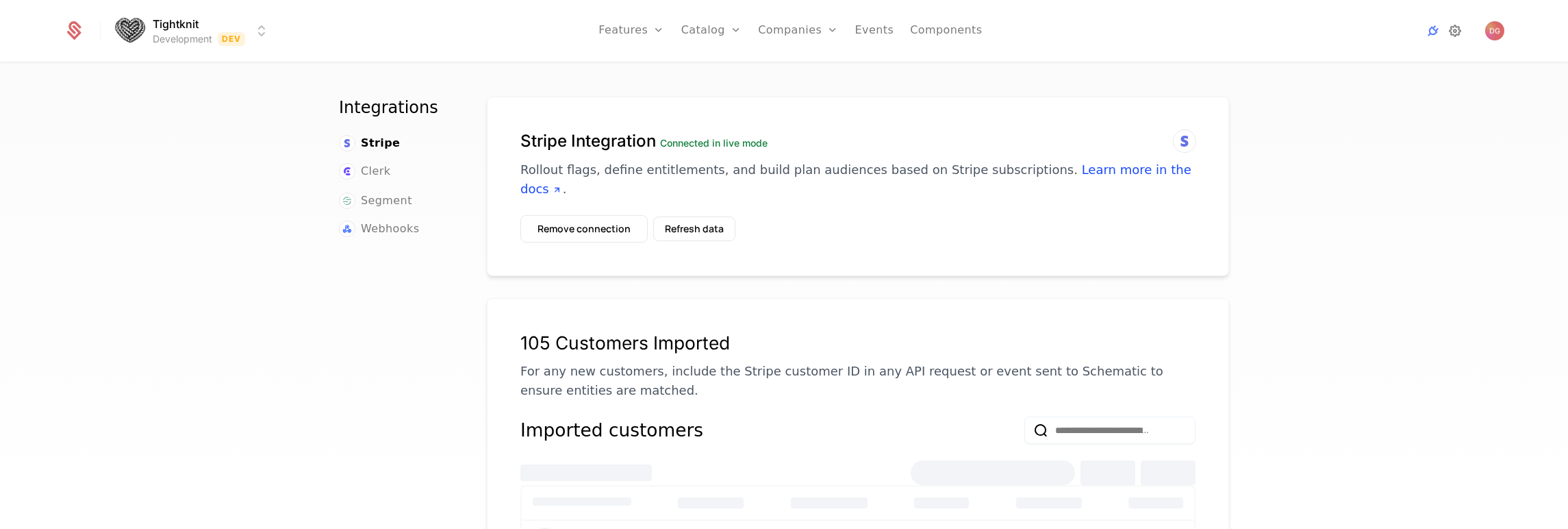
click at [1460, 33] on icon at bounding box center [1456, 31] width 17 height 17
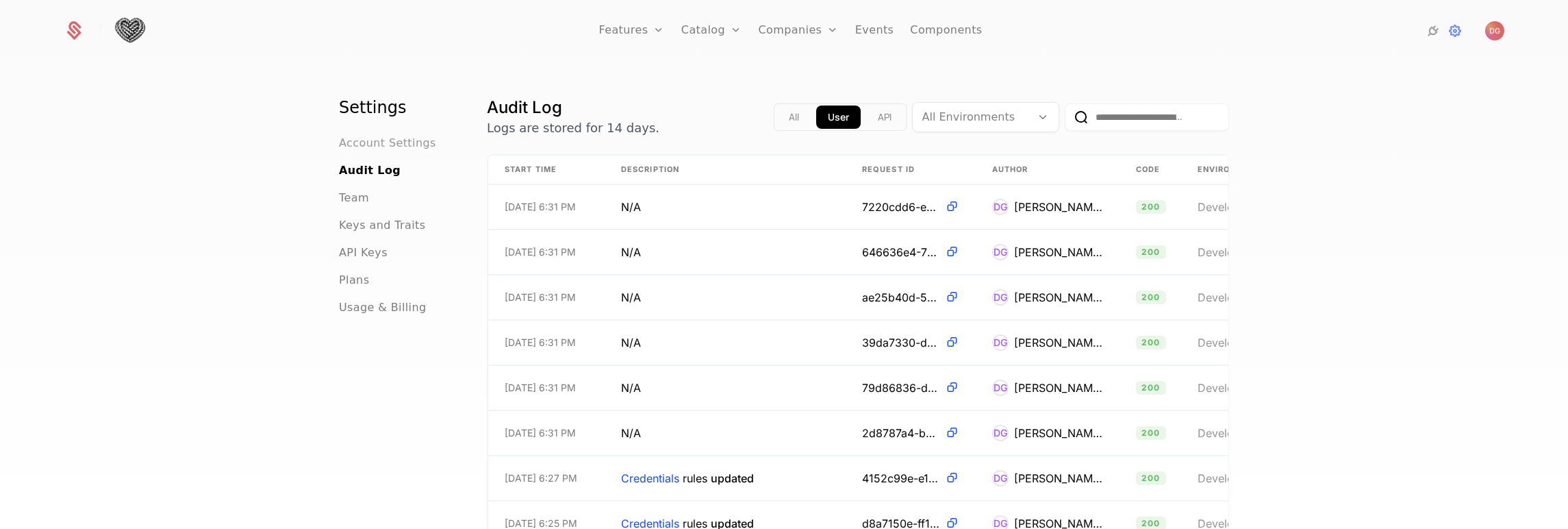
click at [382, 139] on span "Account Settings" at bounding box center [388, 143] width 98 height 17
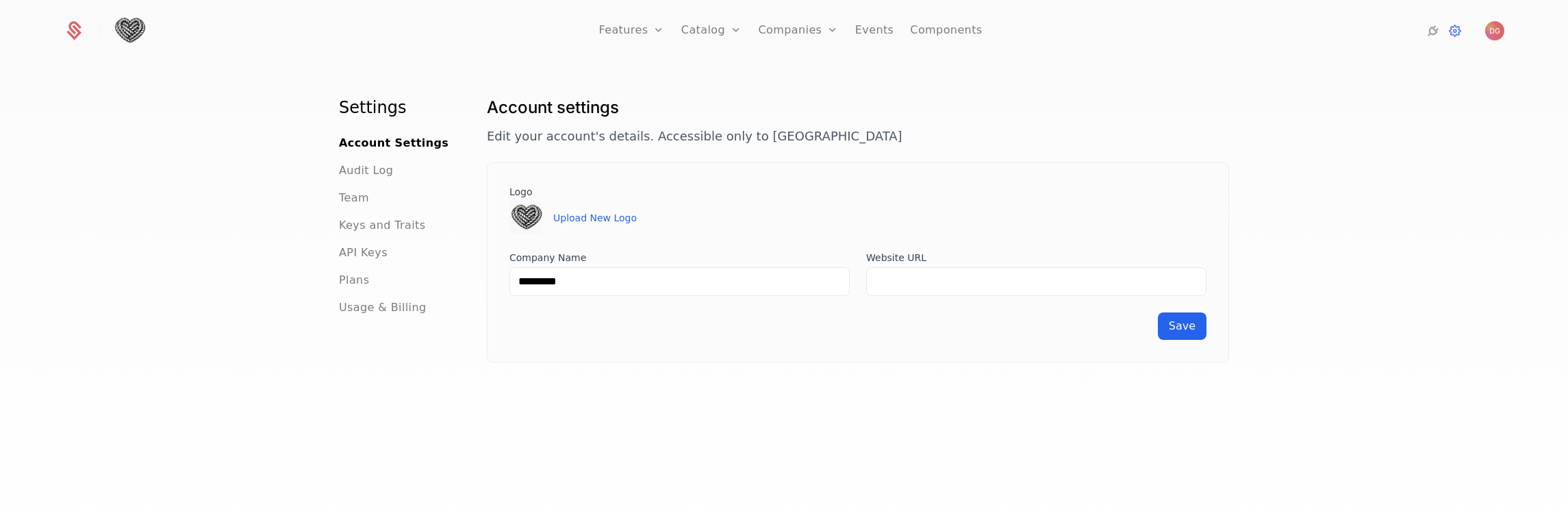
click at [352, 181] on ul "Account Settings Audit Log Team Keys and Traits API Keys Plans Usage & Billing" at bounding box center [397, 225] width 115 height 181
click at [353, 173] on span "Audit Log" at bounding box center [366, 171] width 54 height 17
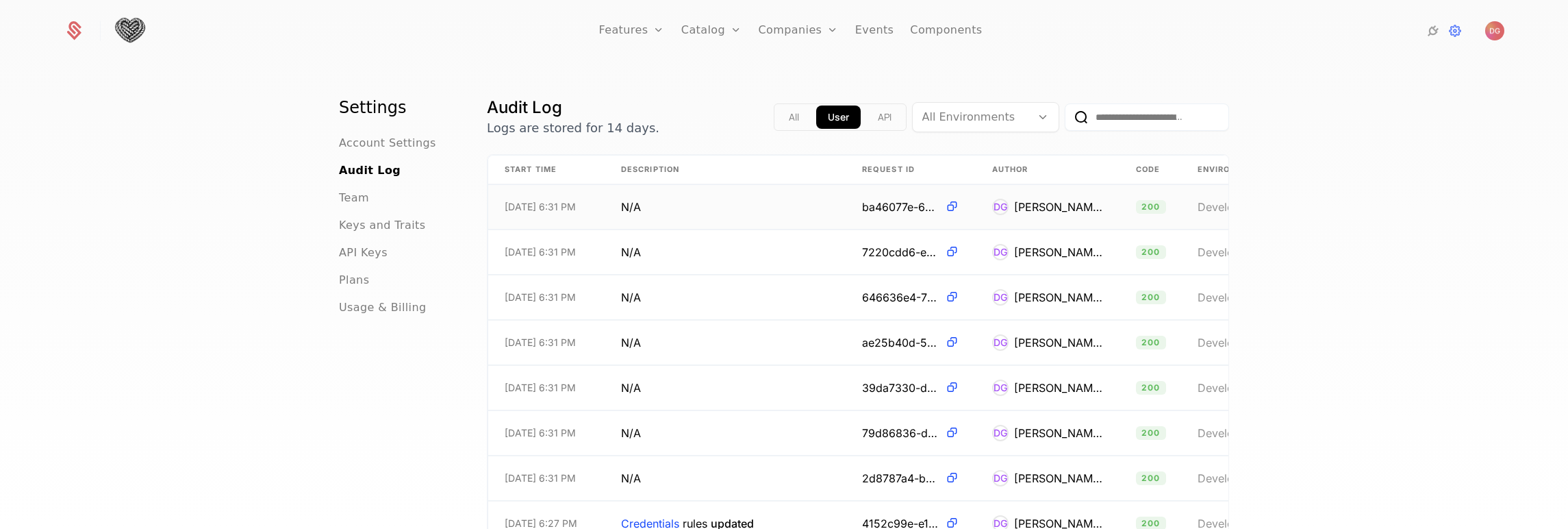
click at [758, 202] on td "N/A" at bounding box center [725, 207] width 241 height 45
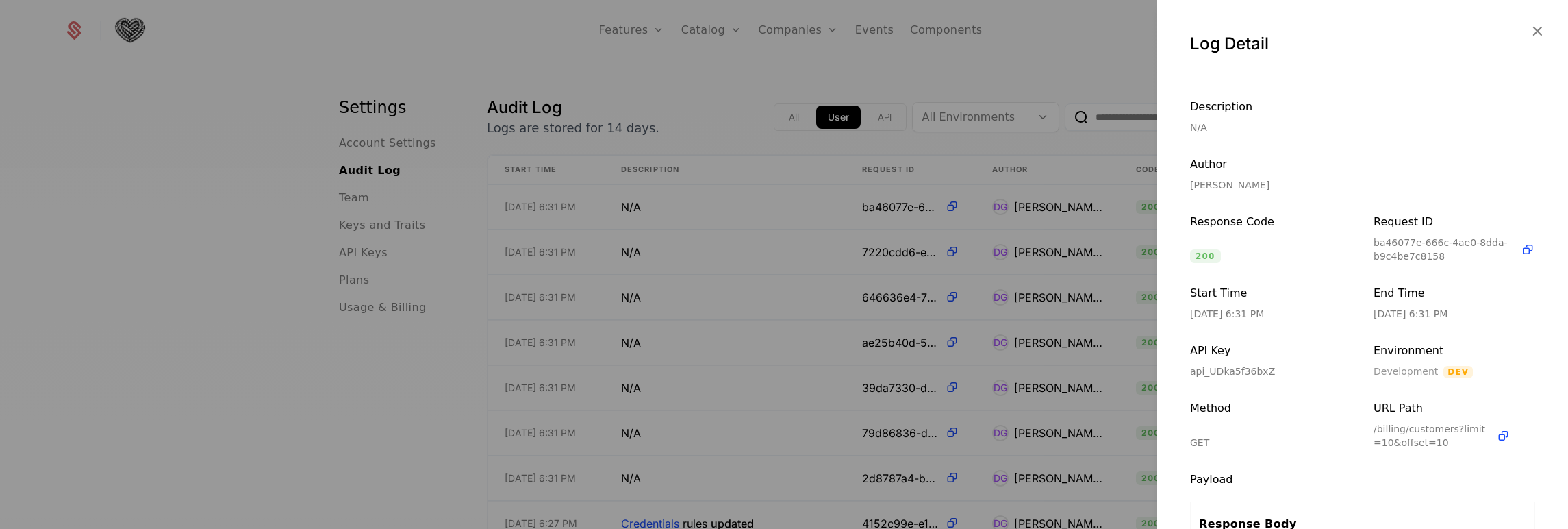
scroll to position [481, 0]
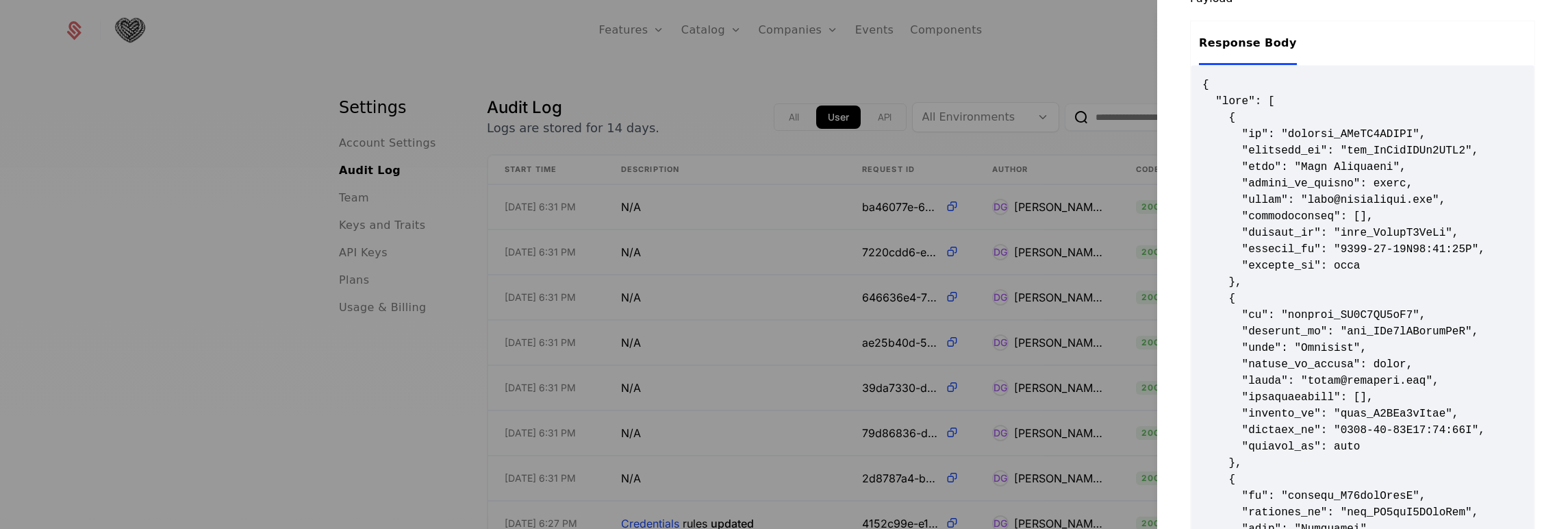
click at [726, 19] on div at bounding box center [784, 264] width 1568 height 529
